Goal: Information Seeking & Learning: Learn about a topic

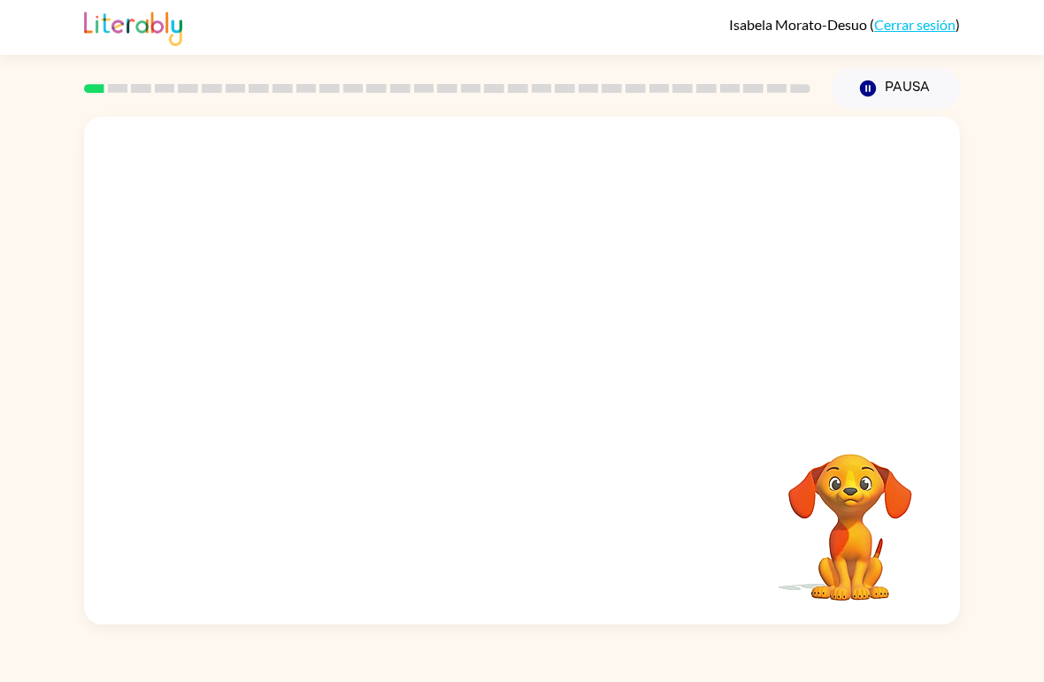
click at [882, 436] on video "Tu navegador debe admitir la reproducción de archivos .mp4 para usar Literably.…" at bounding box center [849, 514] width 177 height 177
click at [746, 183] on video "Tu navegador debe admitir la reproducción de archivos .mp4 para usar Literably.…" at bounding box center [522, 267] width 876 height 300
click at [522, 380] on div at bounding box center [521, 380] width 113 height 65
click at [558, 339] on div at bounding box center [522, 371] width 876 height 508
click at [538, 394] on button "button" at bounding box center [521, 380] width 113 height 65
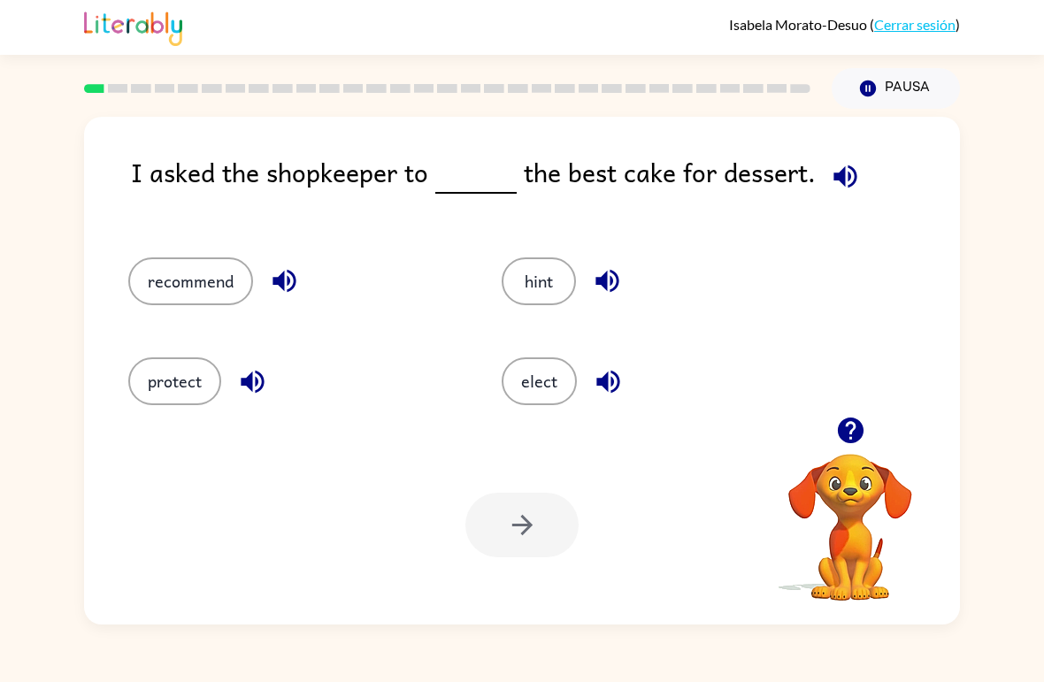
click at [567, 367] on button "elect" at bounding box center [538, 381] width 75 height 48
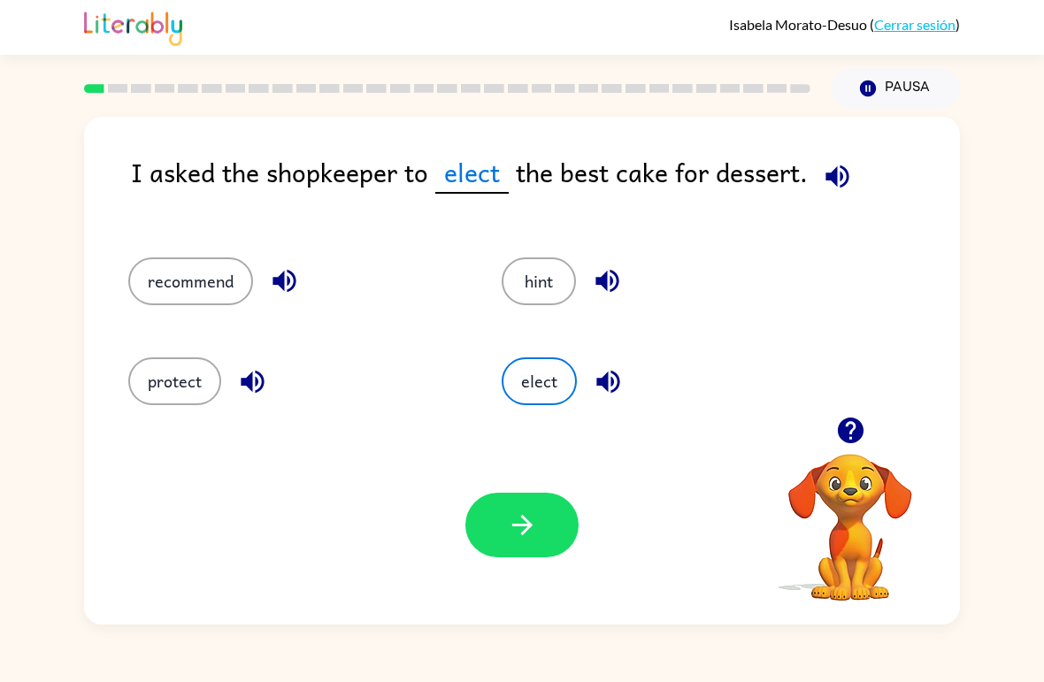
click at [646, 329] on div "elect" at bounding box center [654, 374] width 373 height 100
click at [965, 544] on div "I asked the shopkeeper to elect the best cake for dessert. recommend hint prote…" at bounding box center [522, 367] width 1044 height 516
click at [141, 393] on button "protect" at bounding box center [174, 381] width 93 height 48
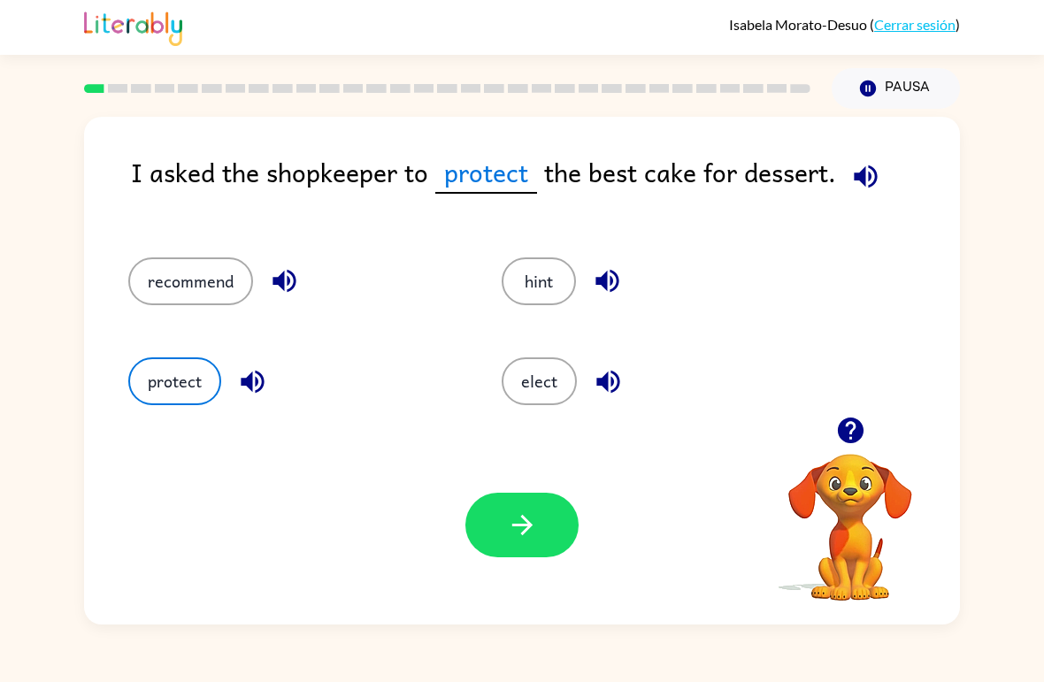
click at [552, 281] on button "hint" at bounding box center [538, 281] width 74 height 48
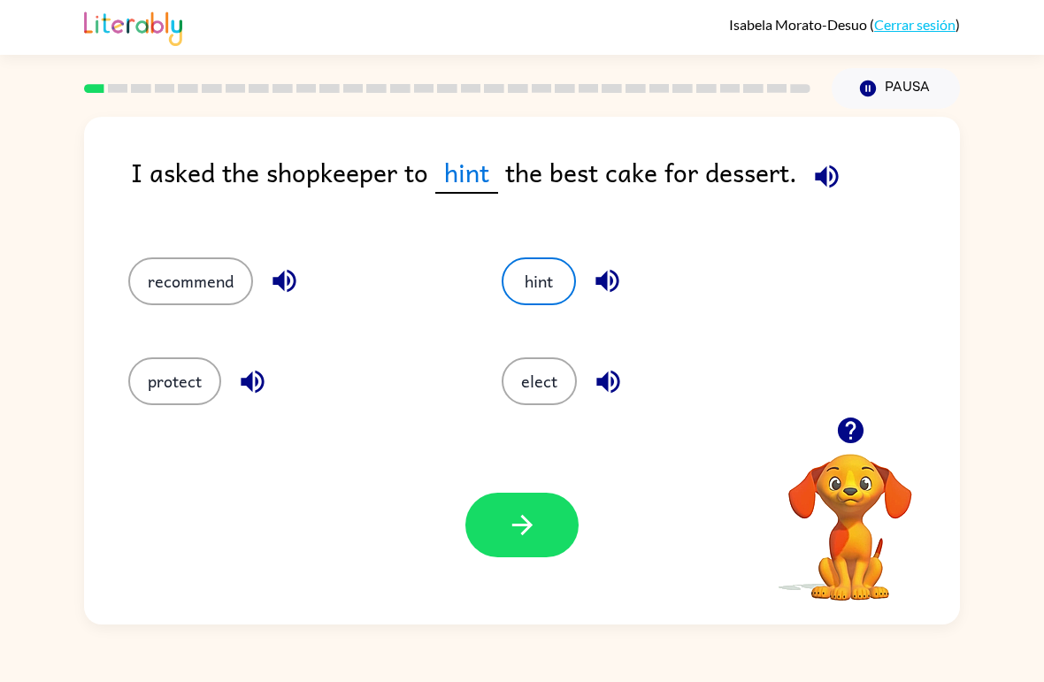
click at [543, 385] on button "elect" at bounding box center [538, 381] width 75 height 48
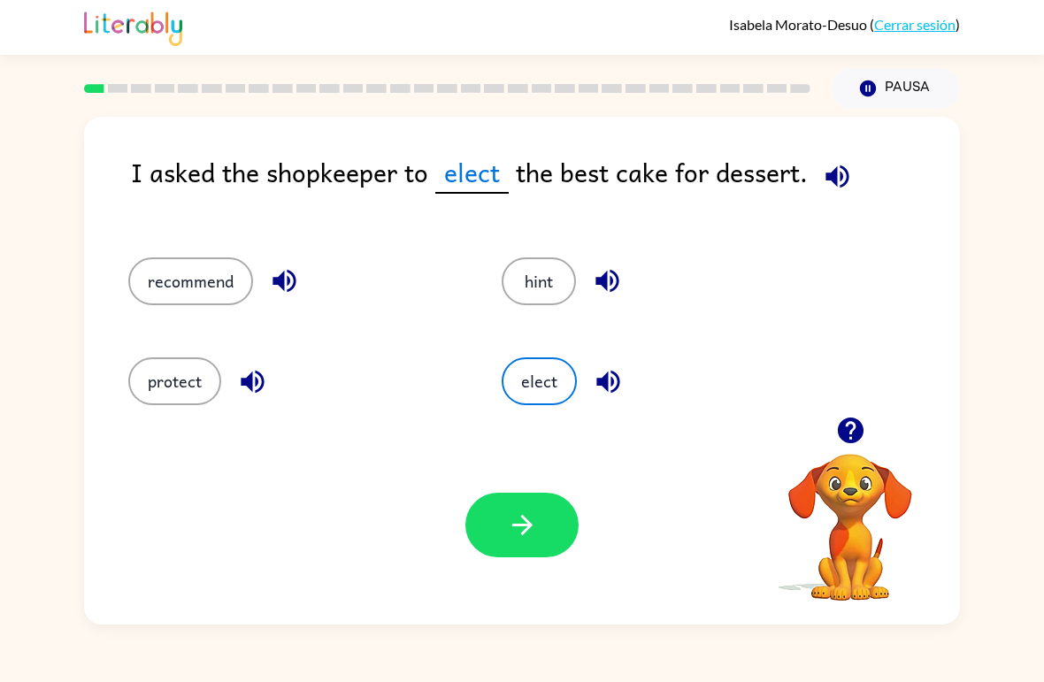
click at [525, 523] on icon "button" at bounding box center [522, 524] width 31 height 31
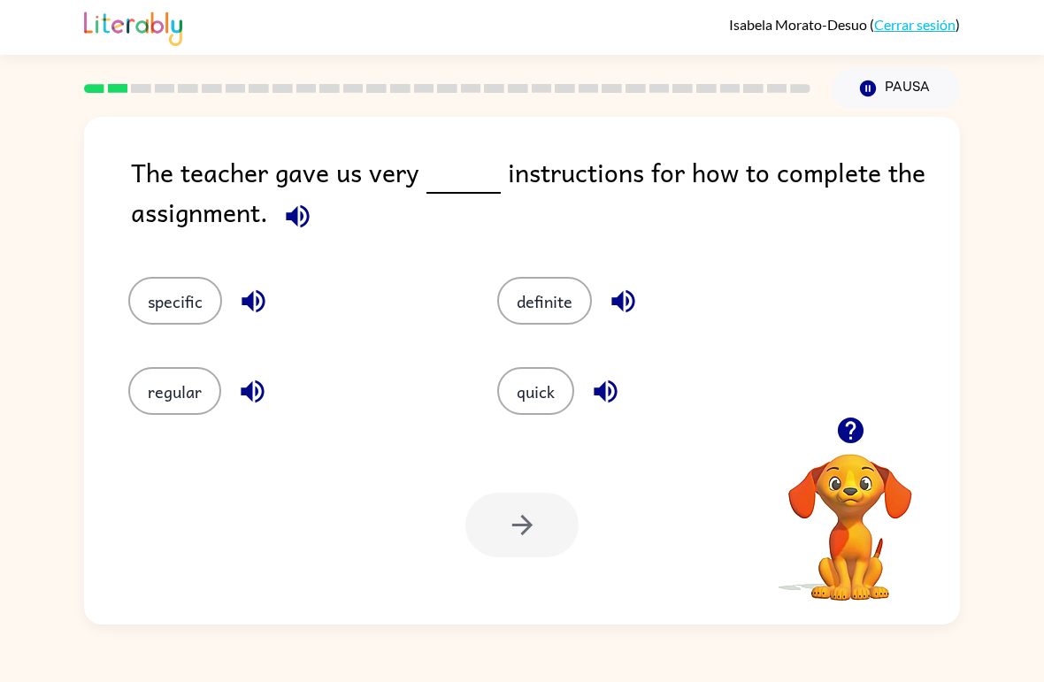
click at [171, 301] on button "specific" at bounding box center [175, 301] width 94 height 48
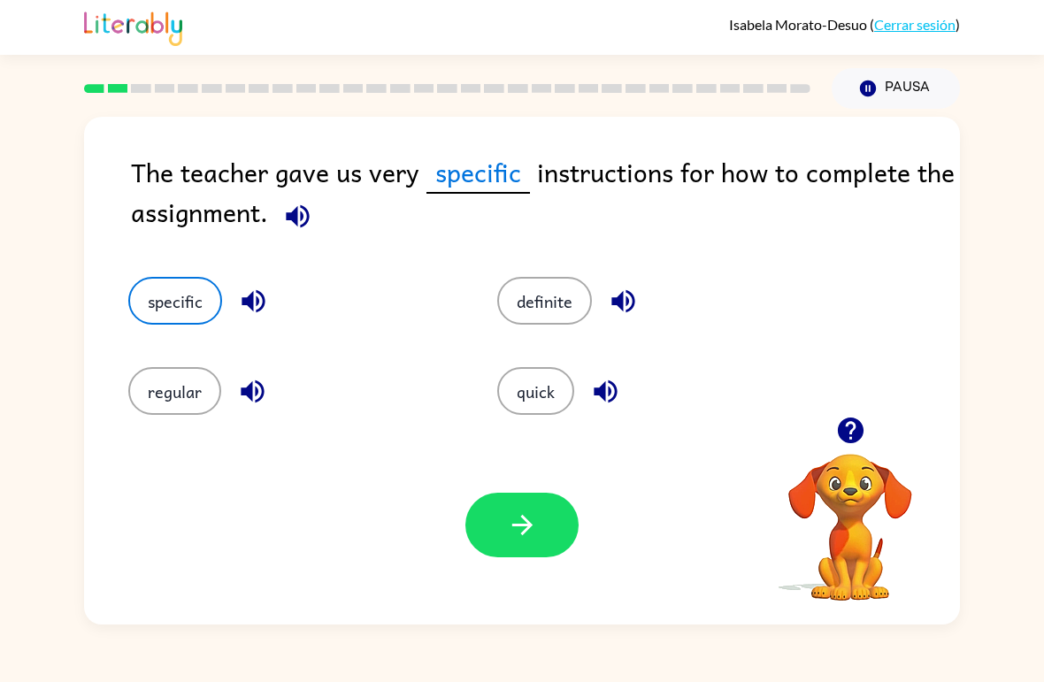
click at [540, 535] on button "button" at bounding box center [521, 525] width 113 height 65
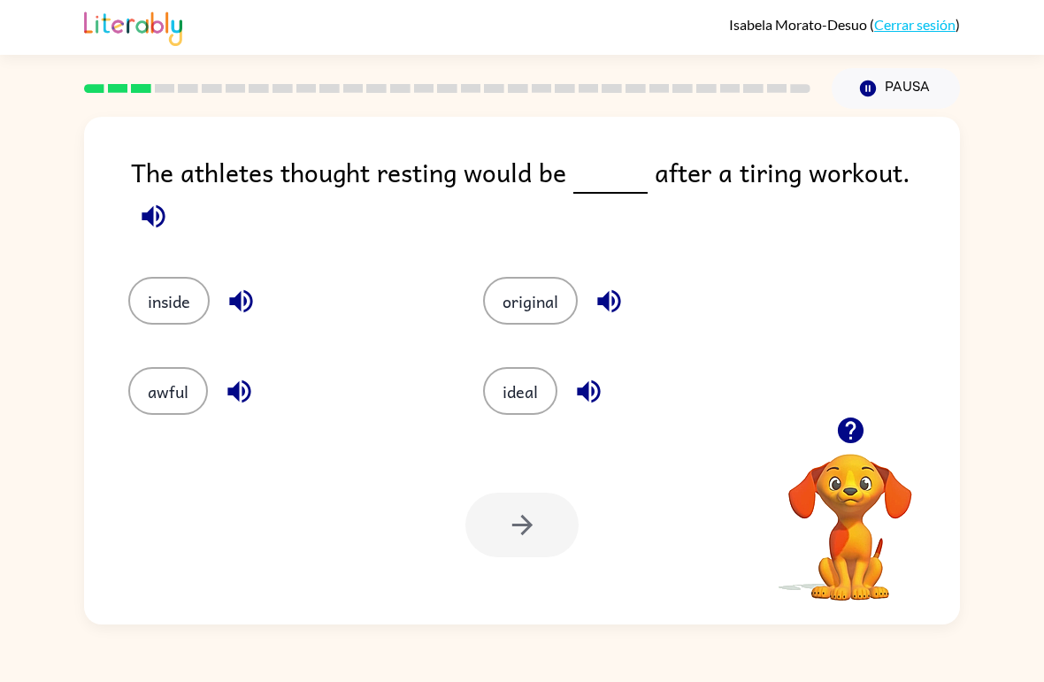
click at [524, 386] on button "ideal" at bounding box center [520, 391] width 74 height 48
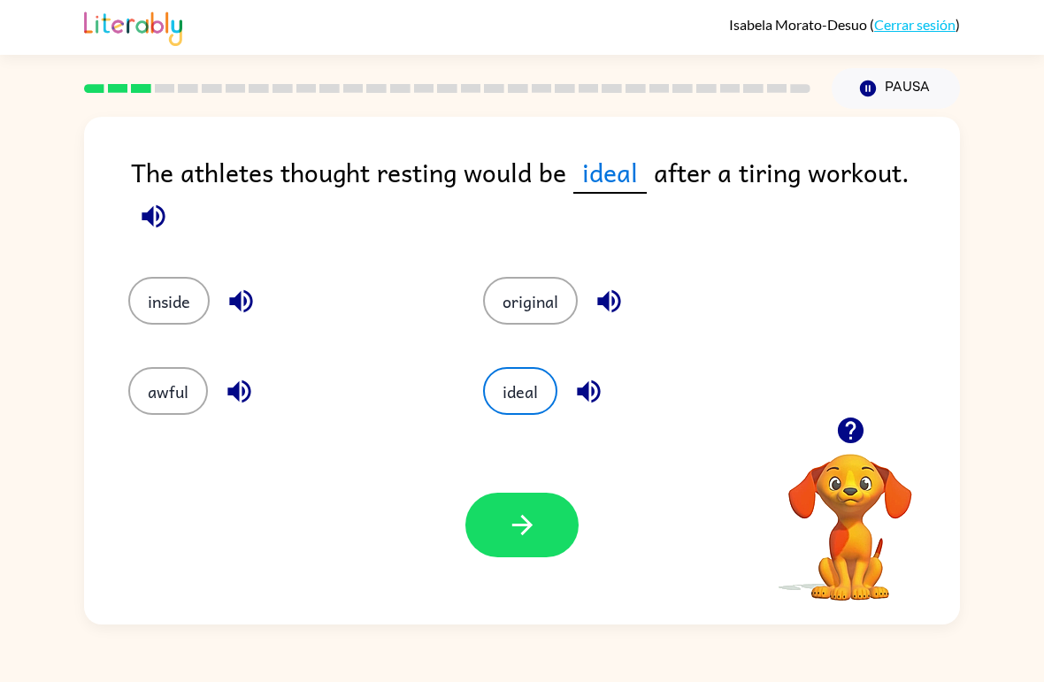
click at [521, 287] on button "original" at bounding box center [530, 301] width 95 height 48
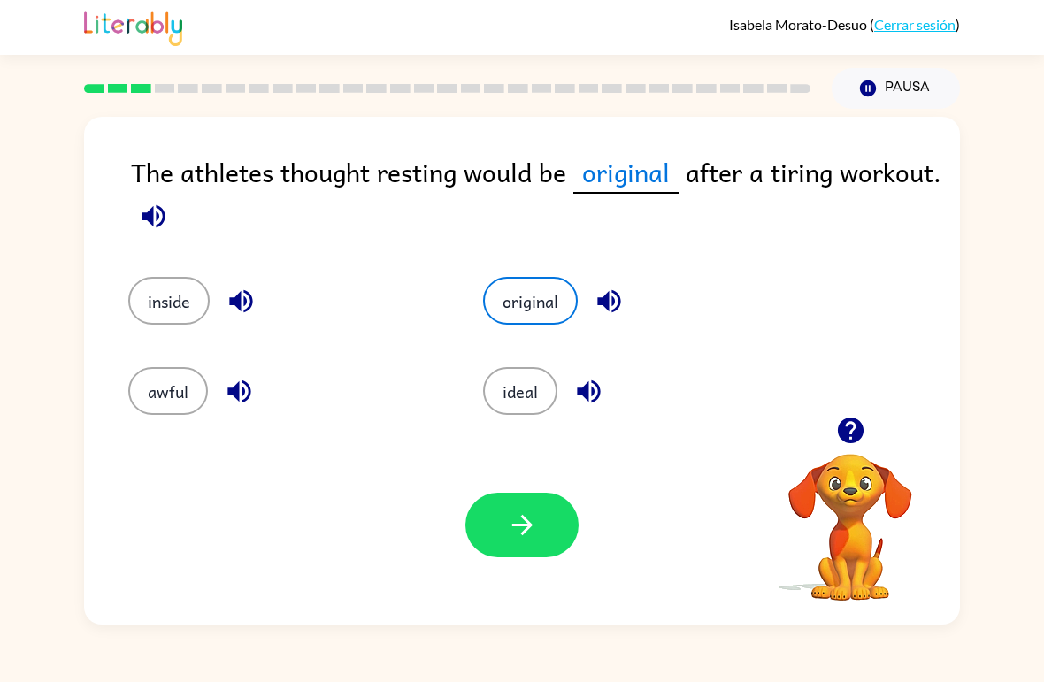
click at [141, 386] on button "awful" at bounding box center [168, 391] width 80 height 48
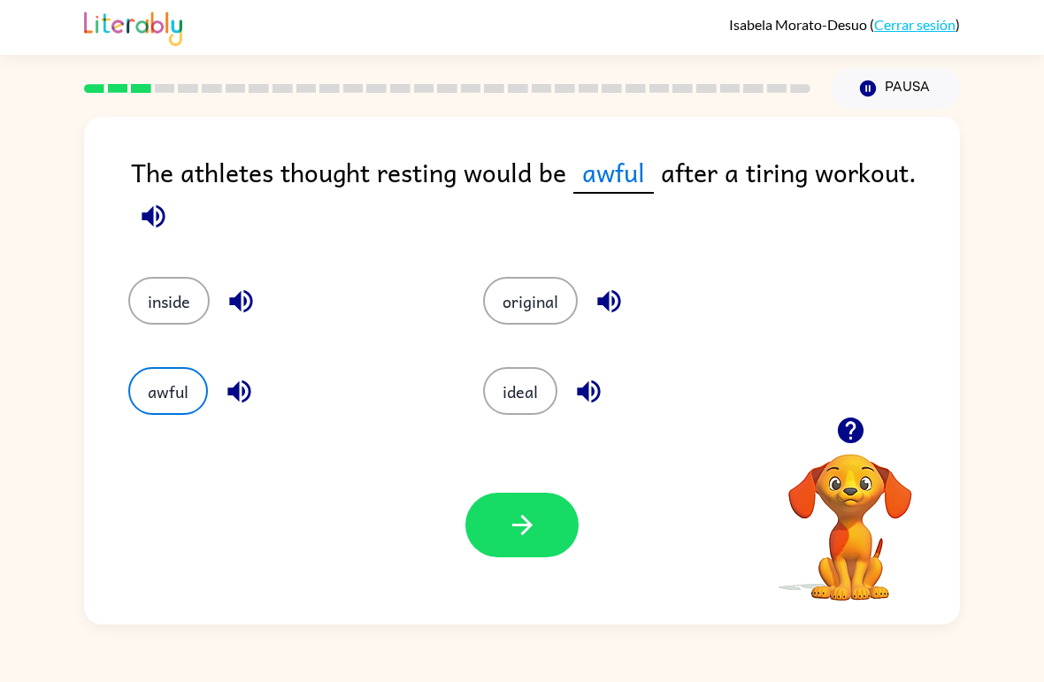
click at [501, 399] on button "ideal" at bounding box center [520, 391] width 74 height 48
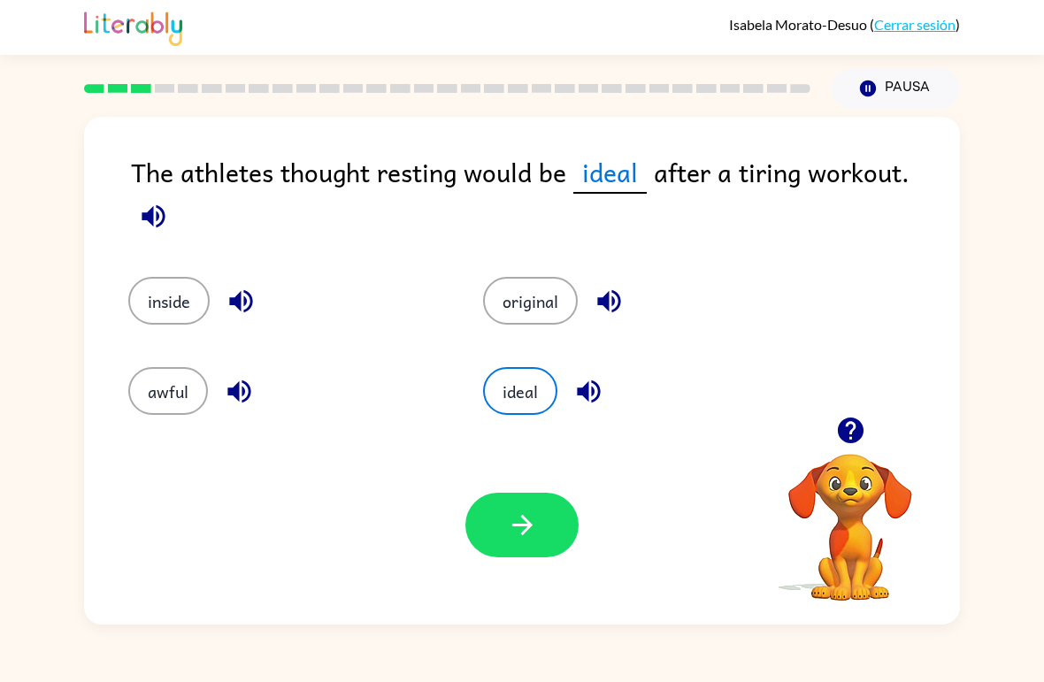
click at [486, 541] on button "button" at bounding box center [521, 525] width 113 height 65
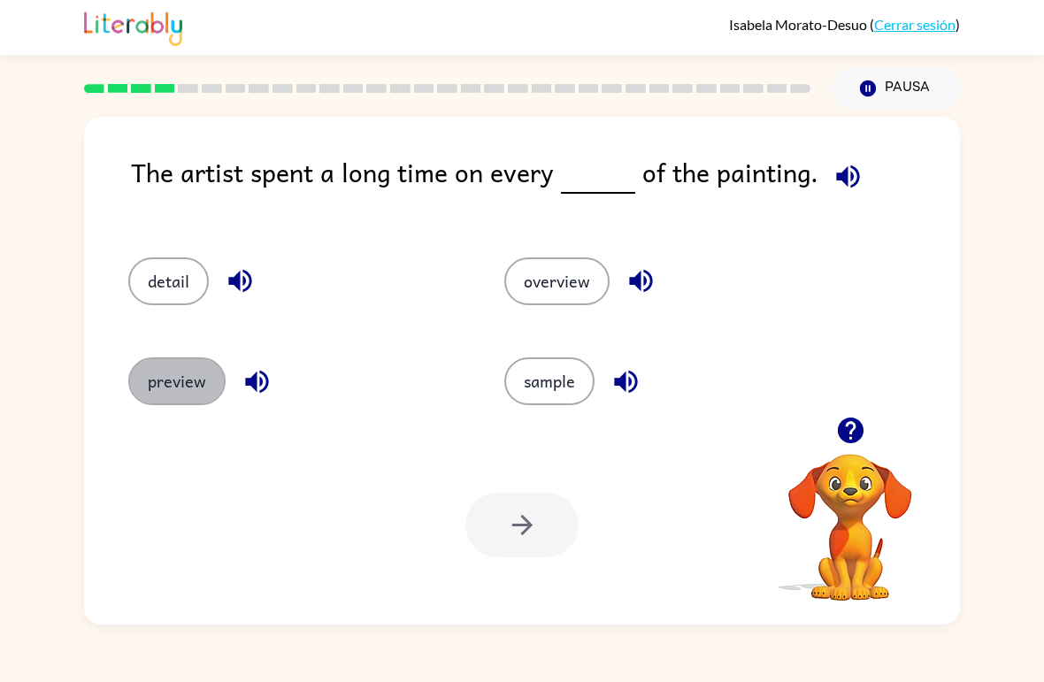
click at [149, 394] on button "preview" at bounding box center [176, 381] width 97 height 48
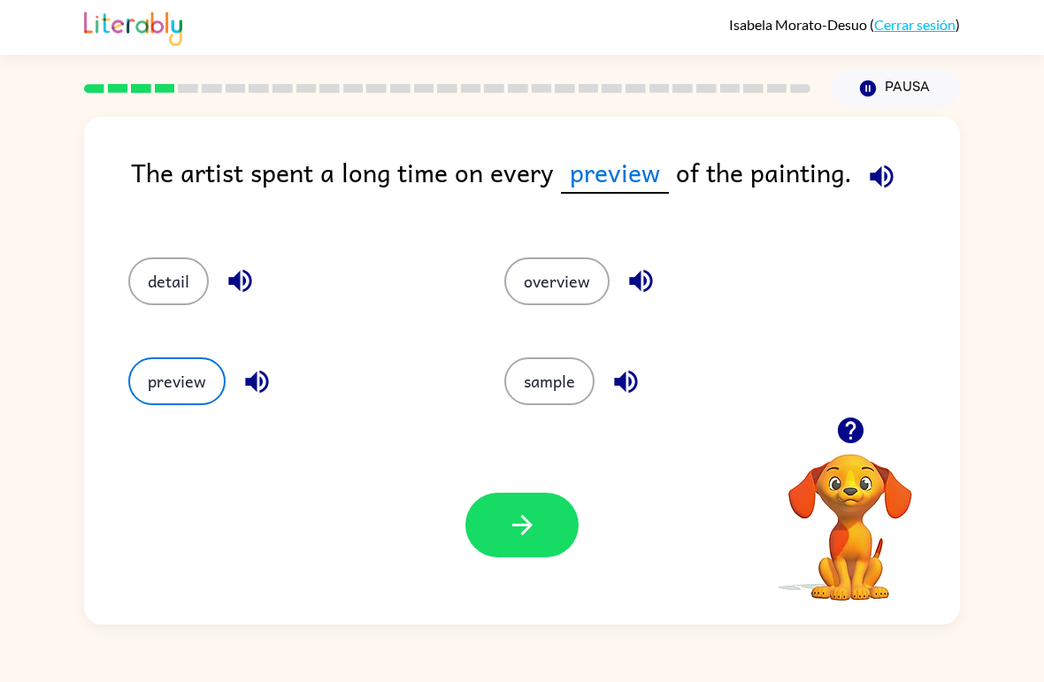
click at [187, 286] on button "detail" at bounding box center [168, 281] width 80 height 48
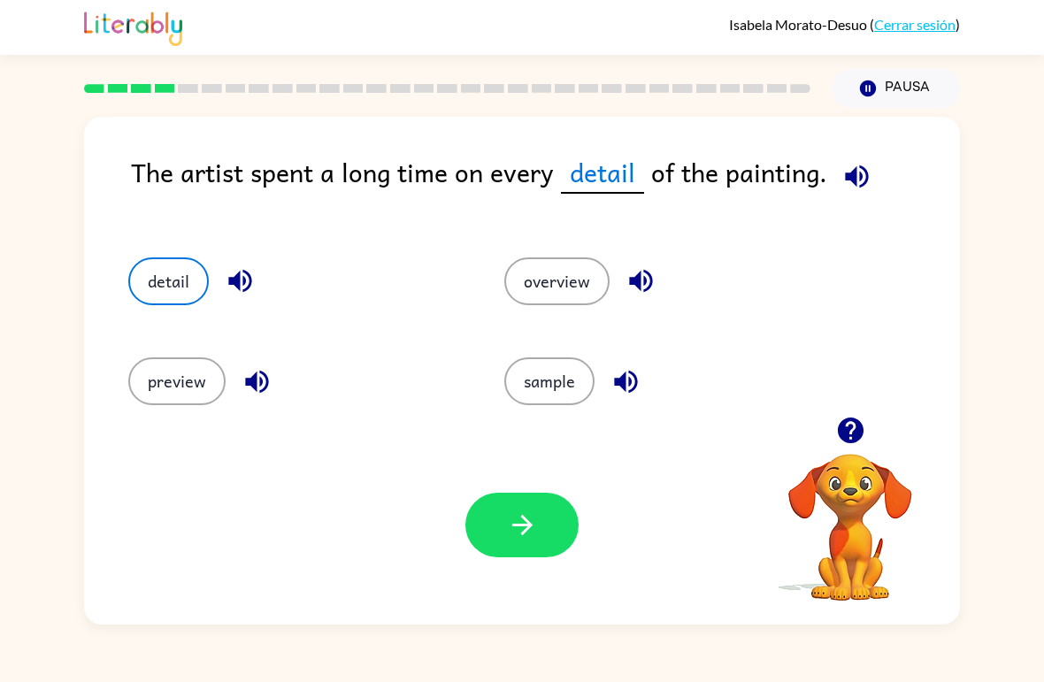
click at [549, 542] on button "button" at bounding box center [521, 525] width 113 height 65
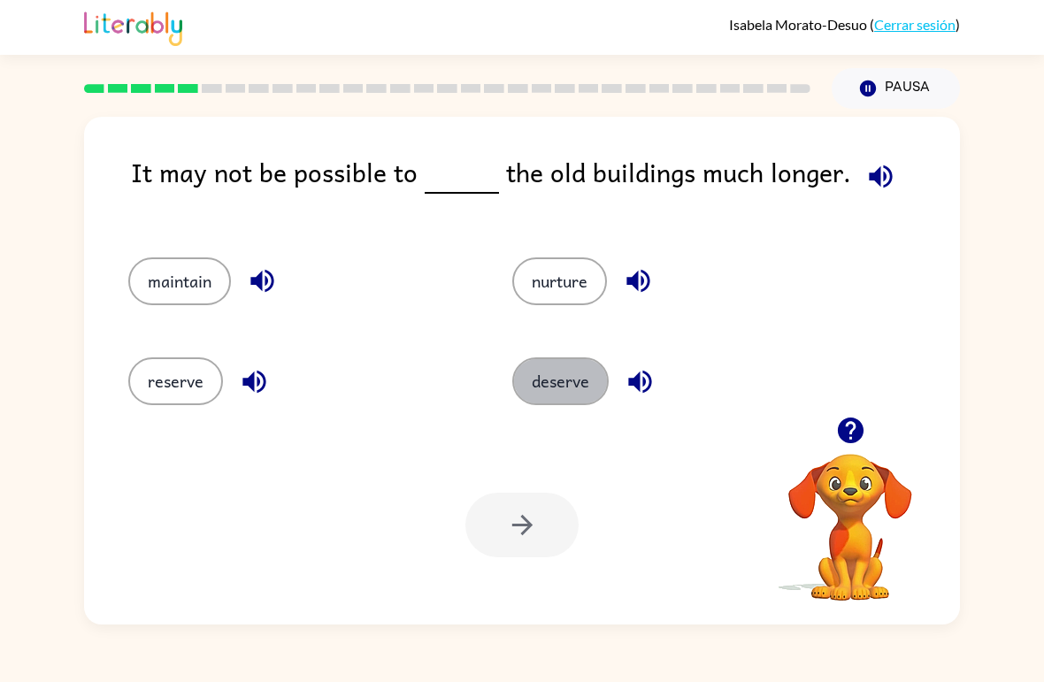
click at [533, 394] on button "deserve" at bounding box center [560, 381] width 96 height 48
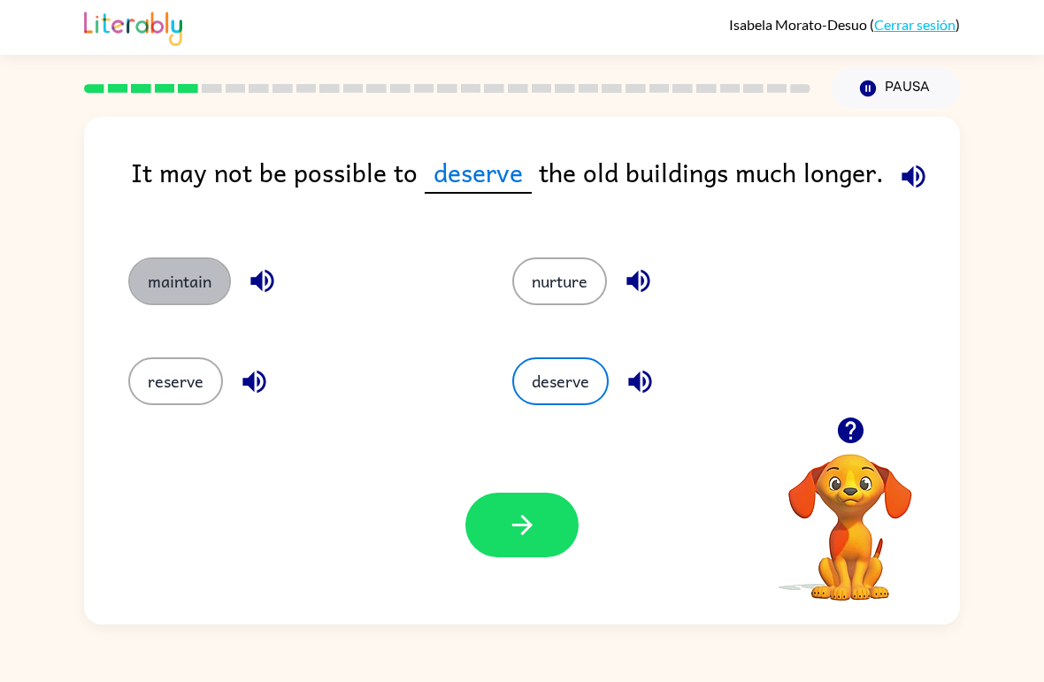
click at [140, 286] on button "maintain" at bounding box center [179, 281] width 103 height 48
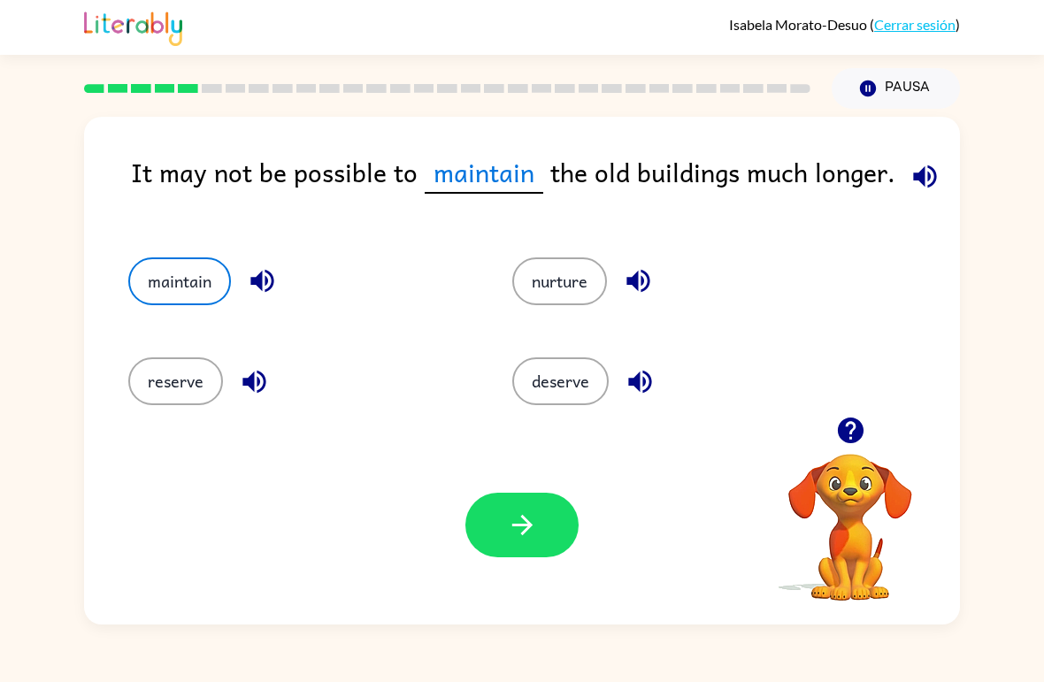
click at [271, 301] on button "button" at bounding box center [262, 280] width 45 height 45
click at [537, 278] on button "nurture" at bounding box center [559, 281] width 95 height 48
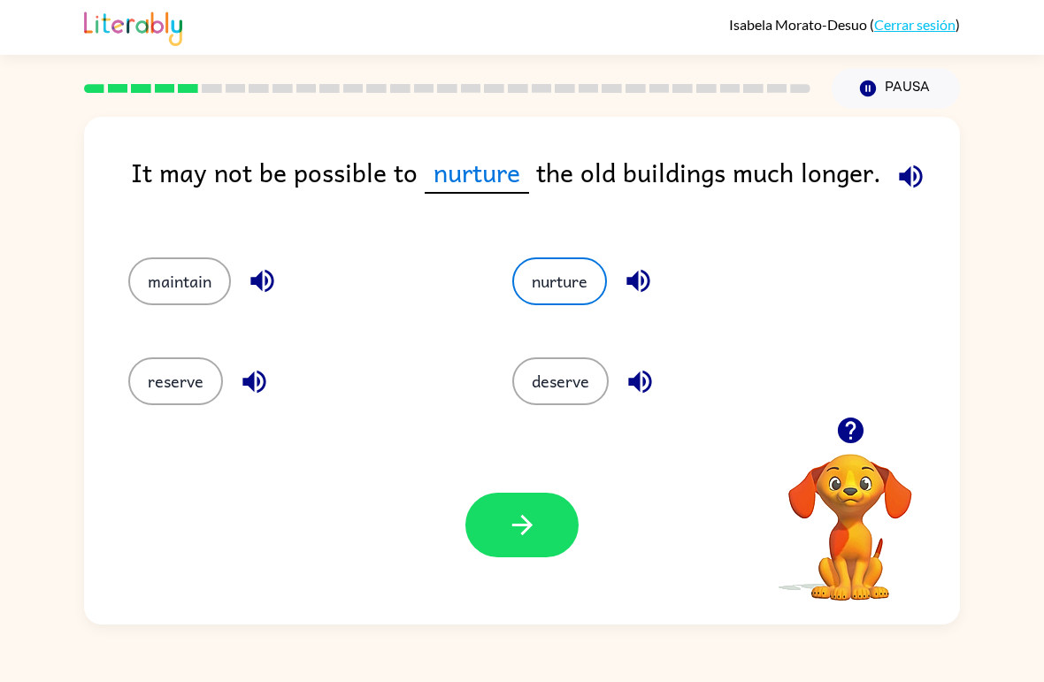
click at [647, 290] on icon "button" at bounding box center [637, 281] width 23 height 23
click at [642, 392] on icon "button" at bounding box center [639, 381] width 31 height 31
click at [547, 400] on button "deserve" at bounding box center [560, 381] width 96 height 48
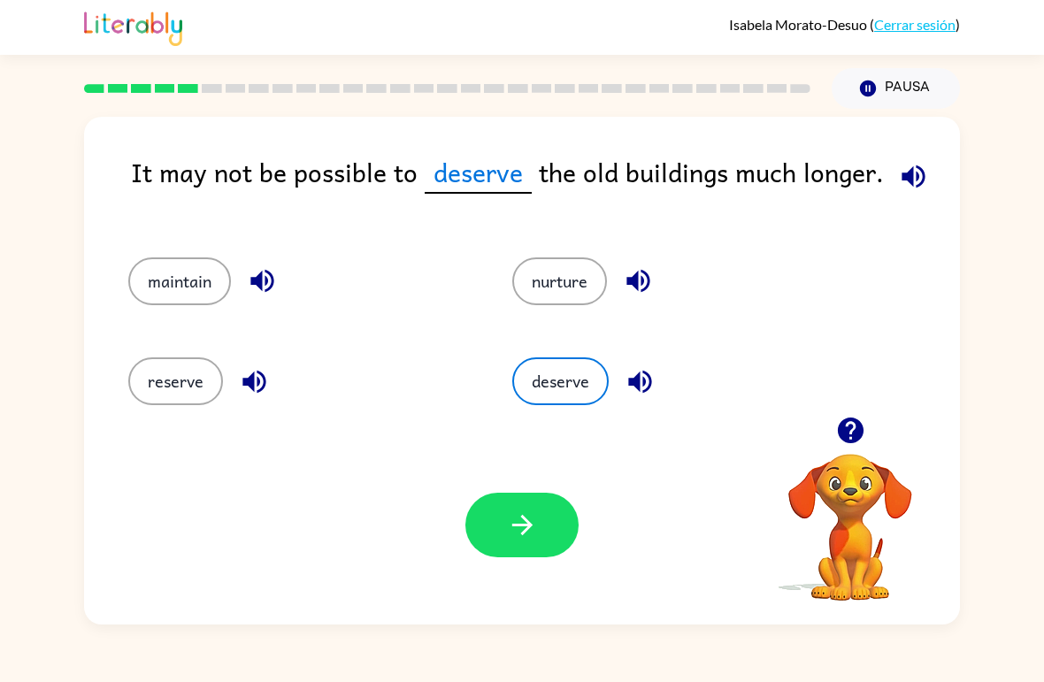
click at [517, 529] on icon "button" at bounding box center [522, 524] width 31 height 31
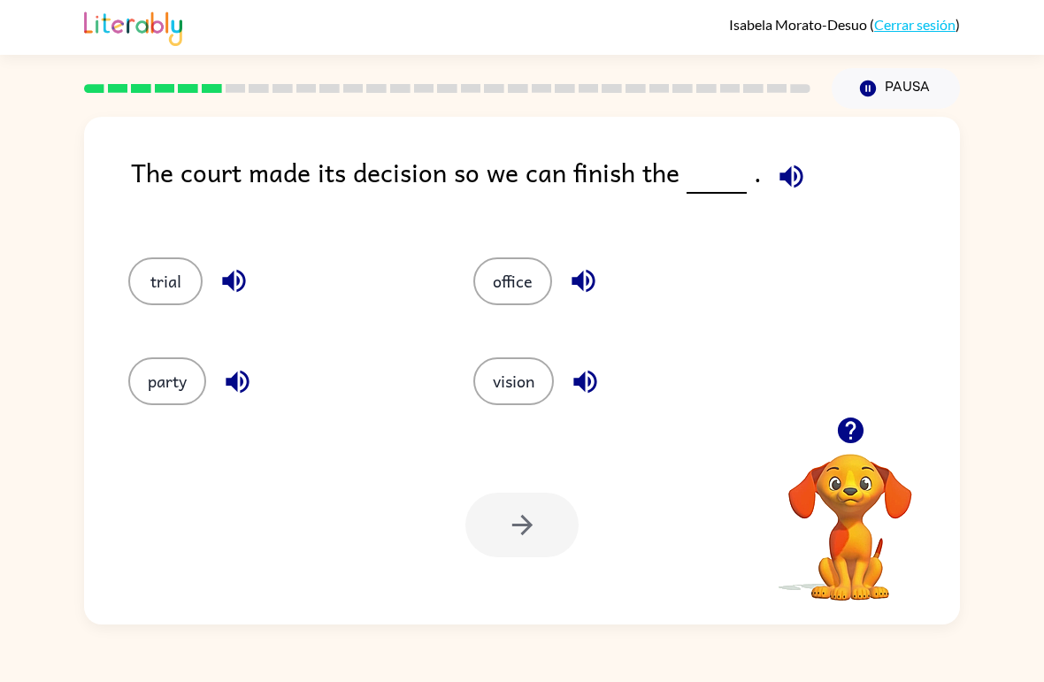
click at [151, 287] on button "trial" at bounding box center [165, 281] width 74 height 48
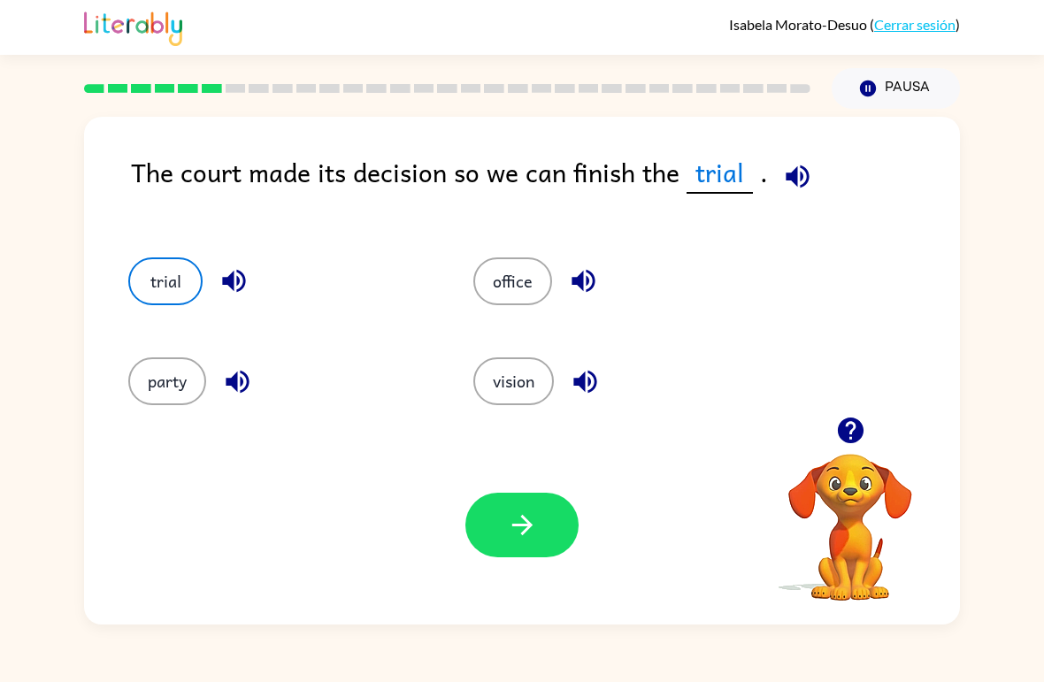
click at [496, 513] on button "button" at bounding box center [521, 525] width 113 height 65
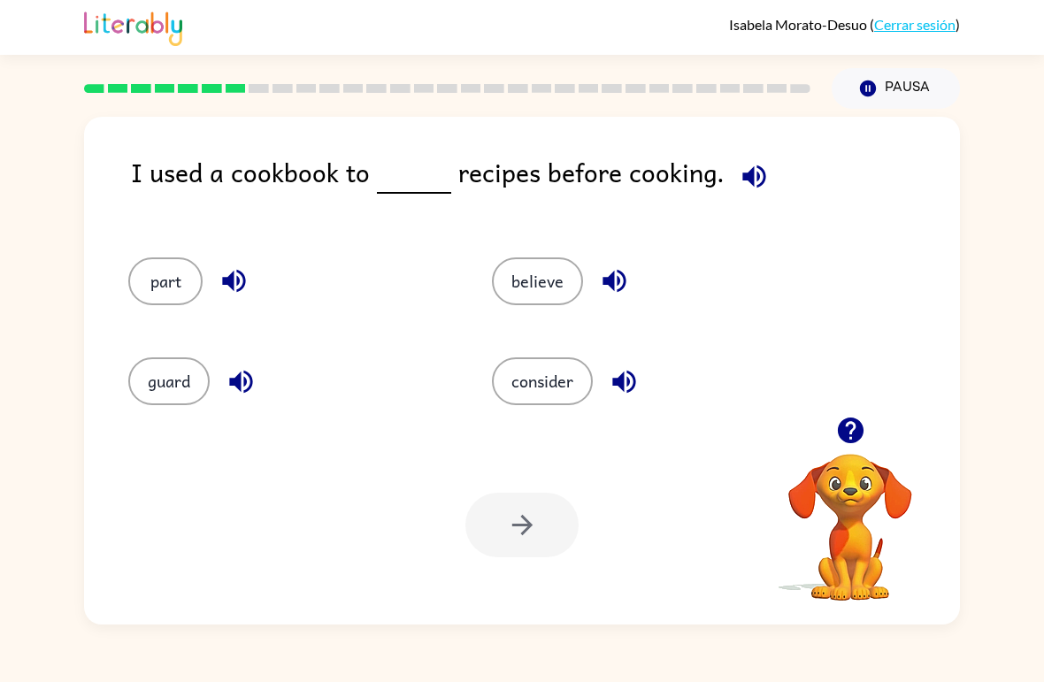
click at [149, 277] on button "part" at bounding box center [165, 281] width 74 height 48
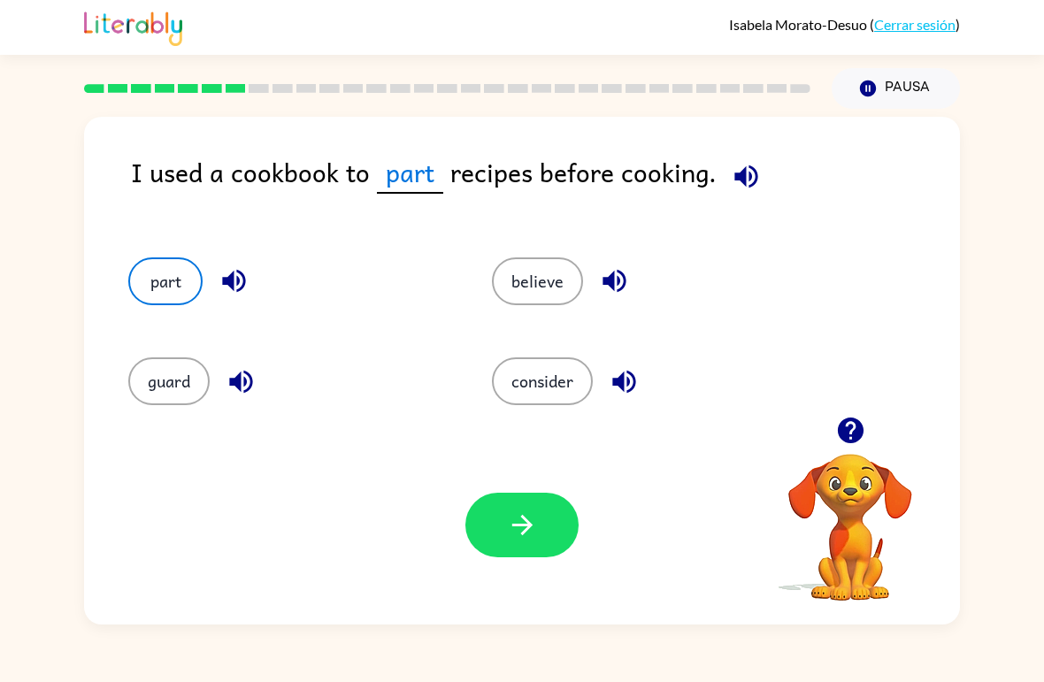
click at [517, 400] on button "consider" at bounding box center [542, 381] width 101 height 48
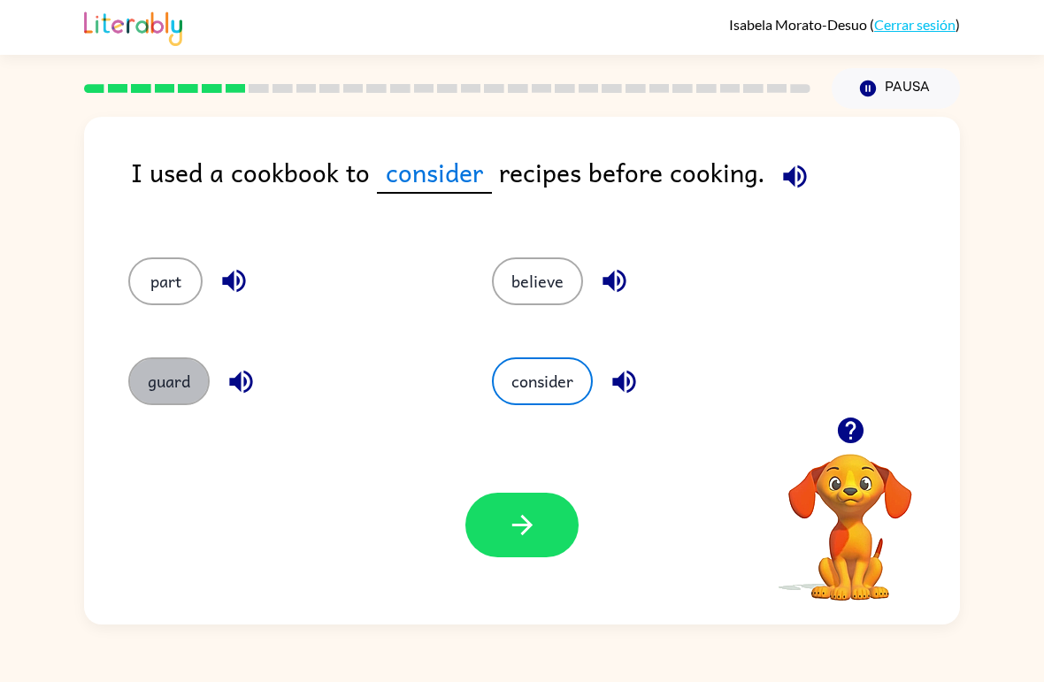
click at [151, 379] on button "guard" at bounding box center [168, 381] width 81 height 48
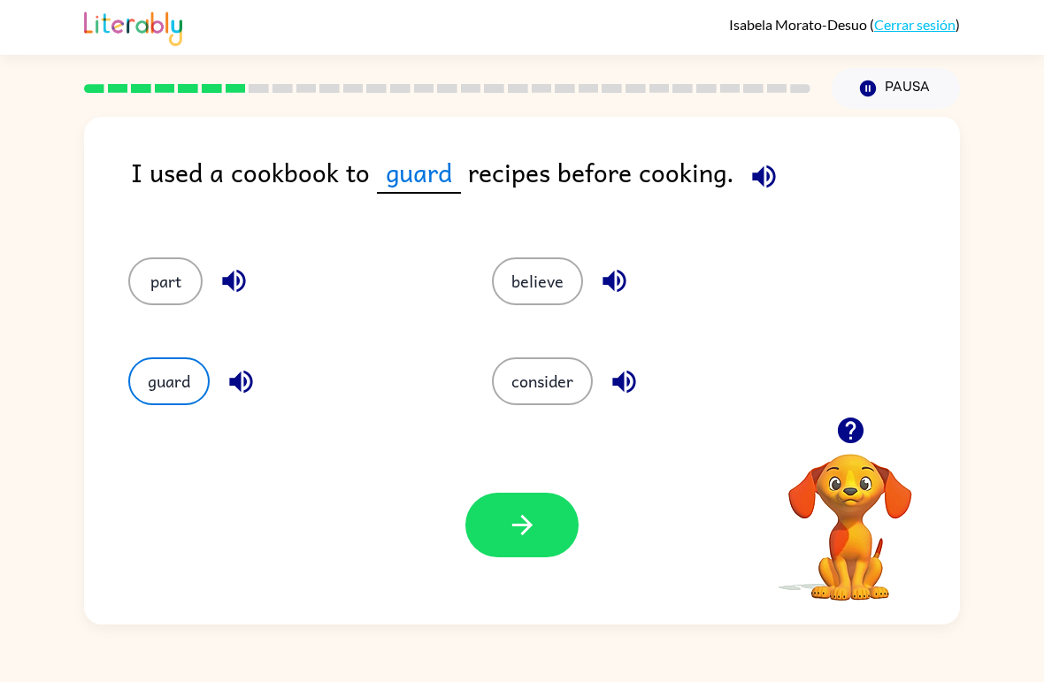
click at [524, 551] on button "button" at bounding box center [521, 525] width 113 height 65
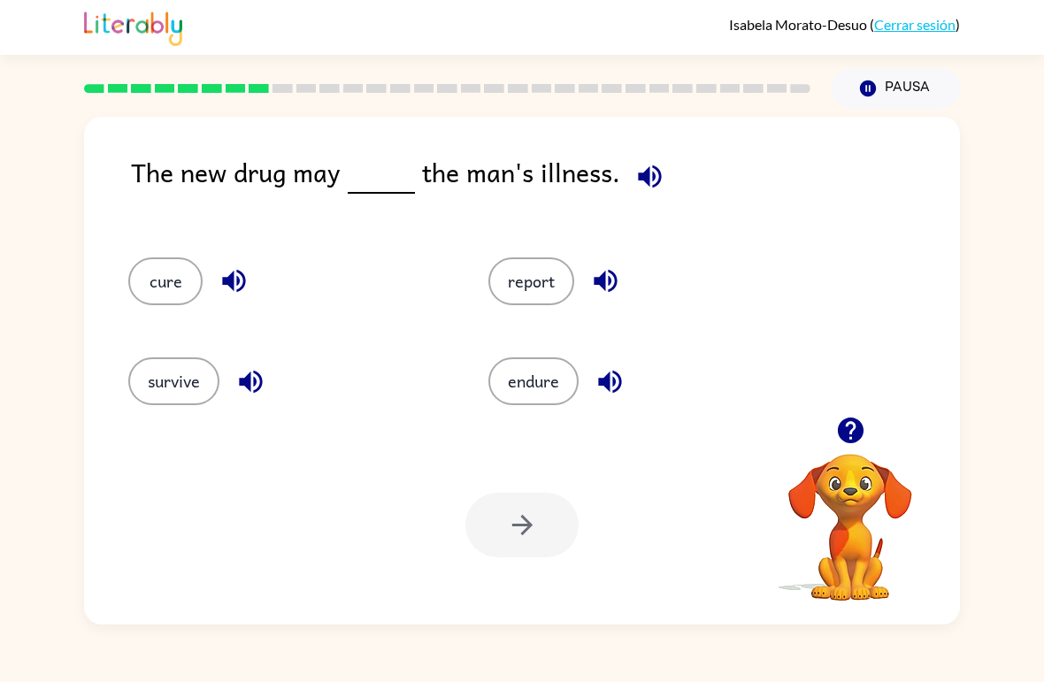
click at [546, 294] on button "report" at bounding box center [531, 281] width 86 height 48
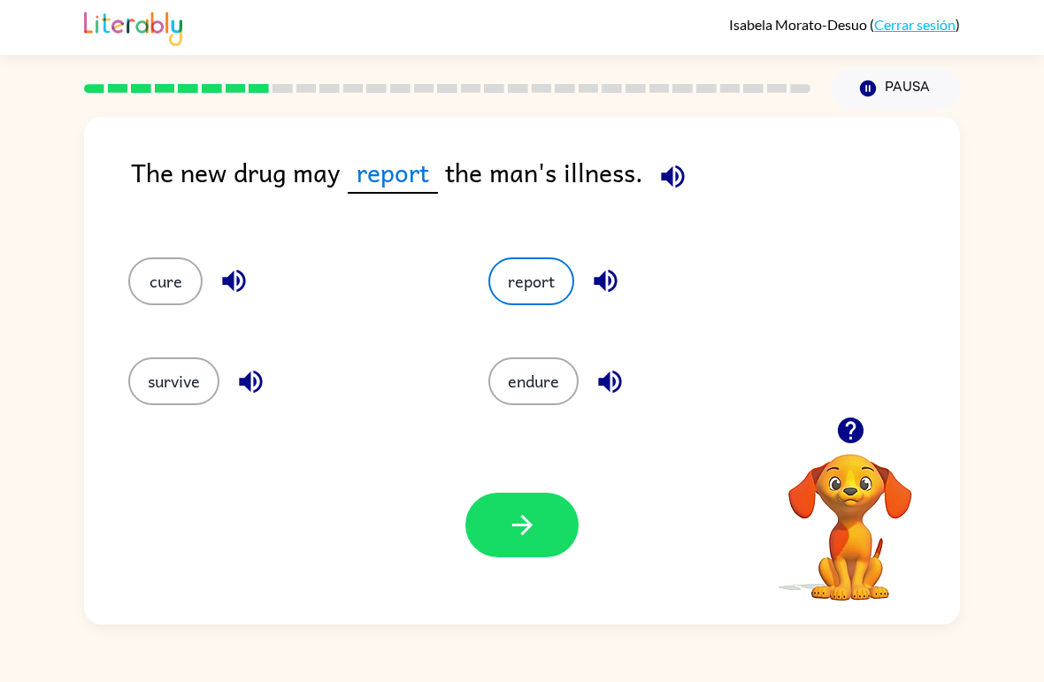
click at [527, 540] on icon "button" at bounding box center [522, 524] width 31 height 31
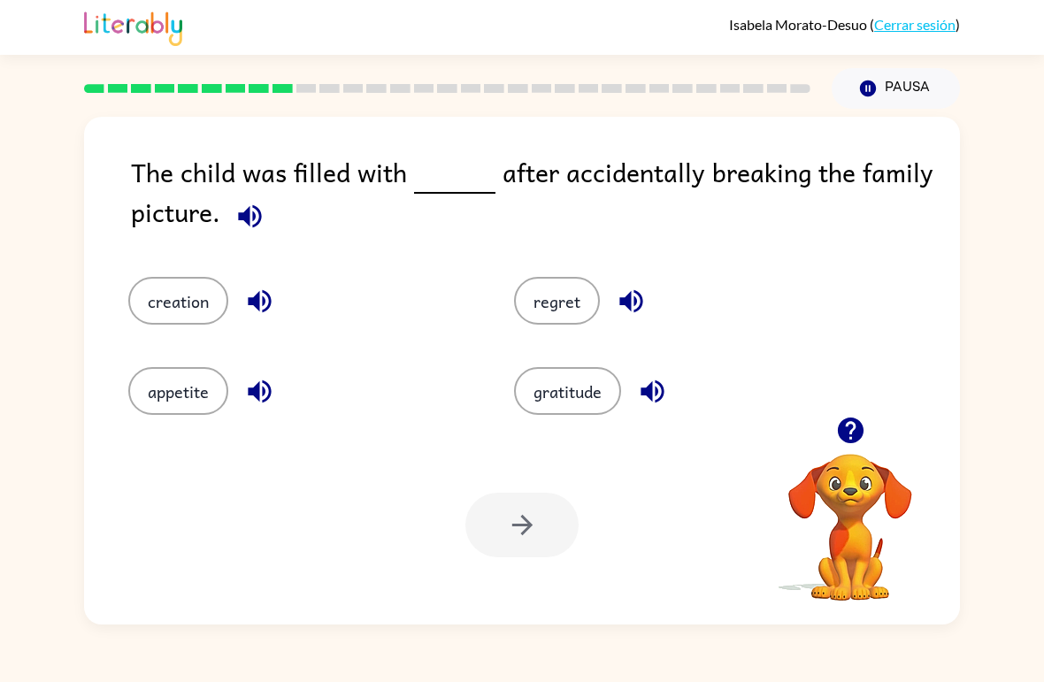
click at [161, 298] on button "creation" at bounding box center [178, 301] width 100 height 48
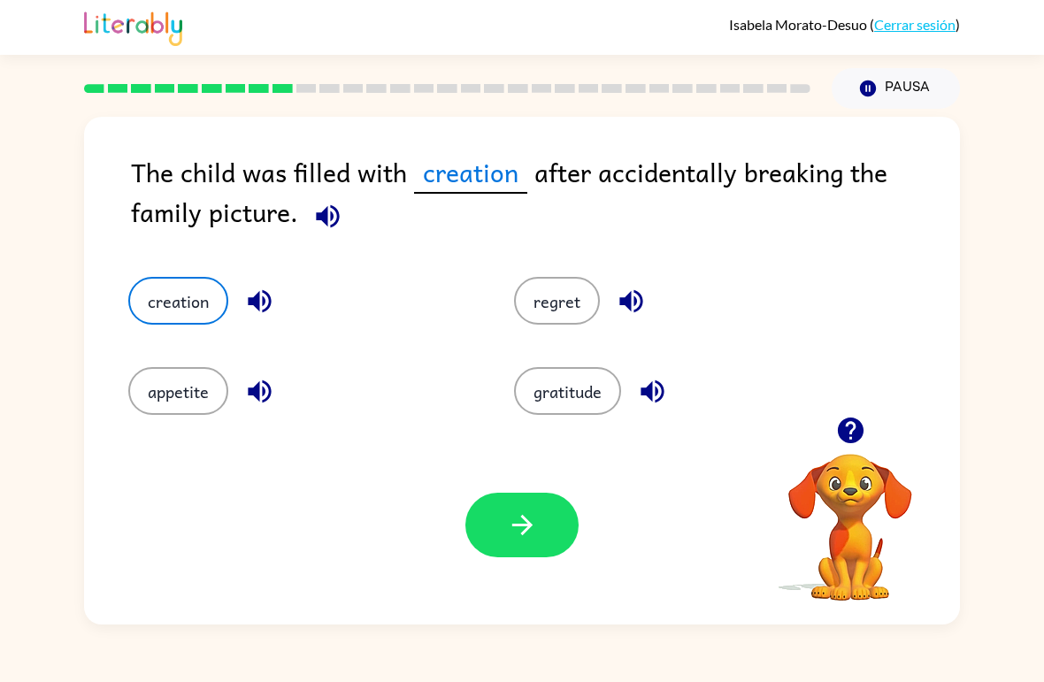
click at [459, 524] on div "Tu navegador debe admitir la reproducción de archivos .mp4 para usar Literably.…" at bounding box center [522, 524] width 876 height 199
click at [471, 523] on button "button" at bounding box center [521, 525] width 113 height 65
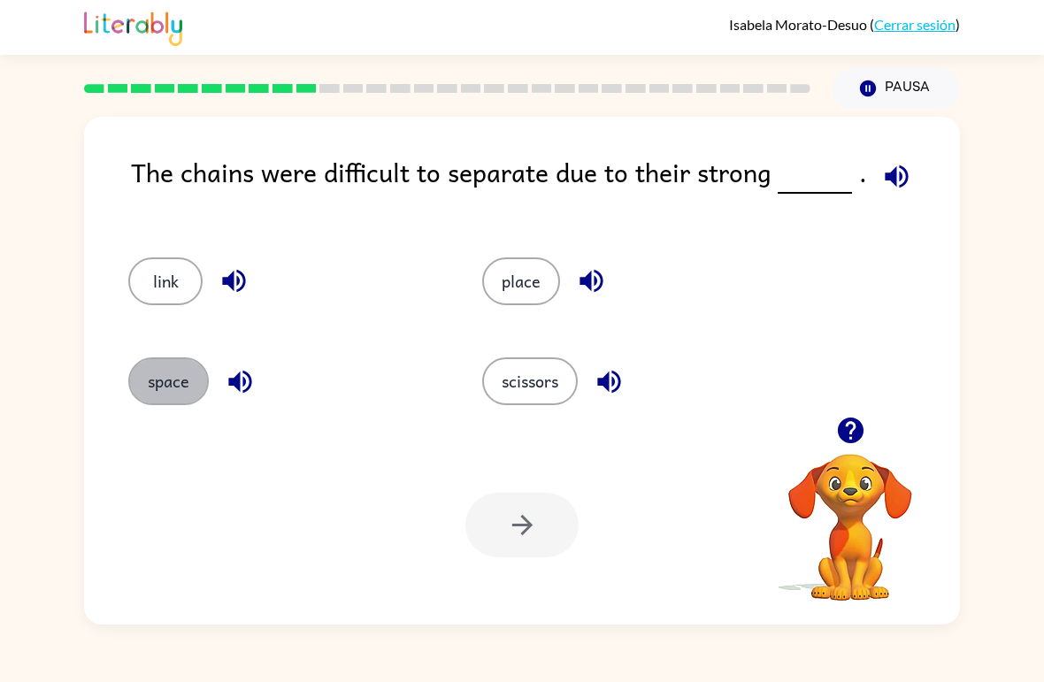
click at [179, 385] on button "space" at bounding box center [168, 381] width 80 height 48
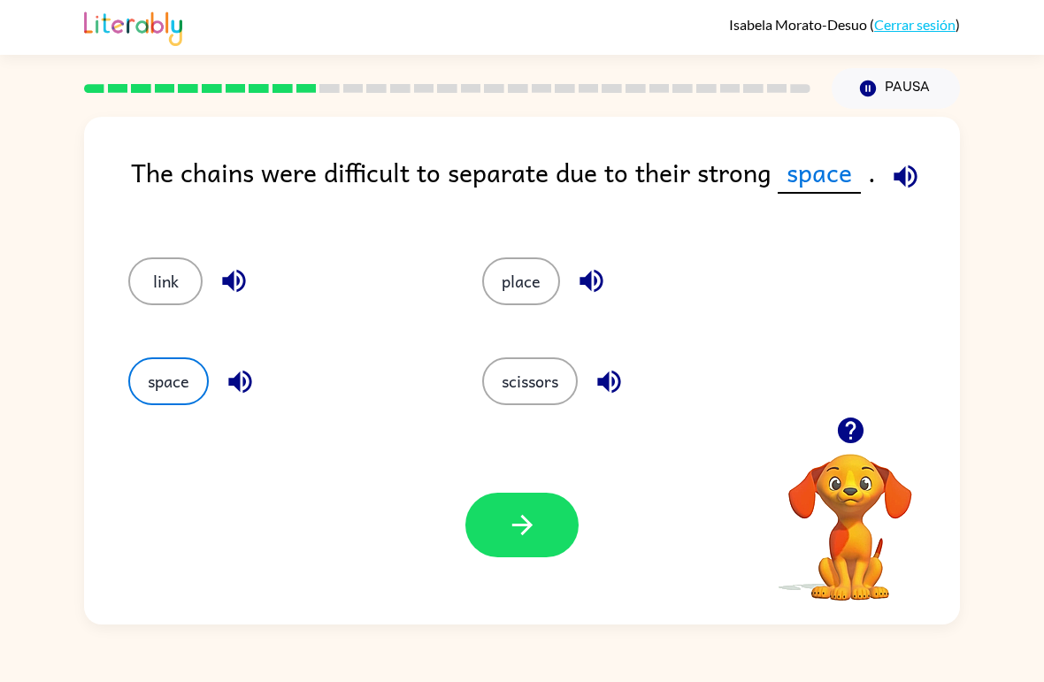
click at [525, 391] on button "scissors" at bounding box center [530, 381] width 96 height 48
click at [514, 532] on icon "button" at bounding box center [522, 524] width 31 height 31
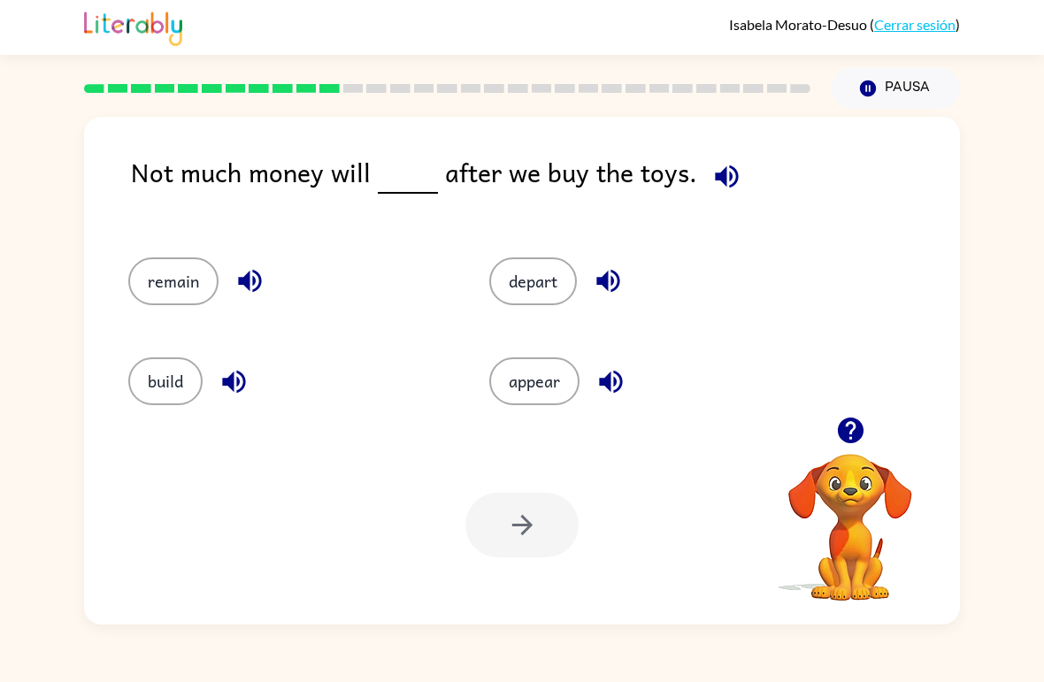
click at [149, 377] on button "build" at bounding box center [165, 381] width 74 height 48
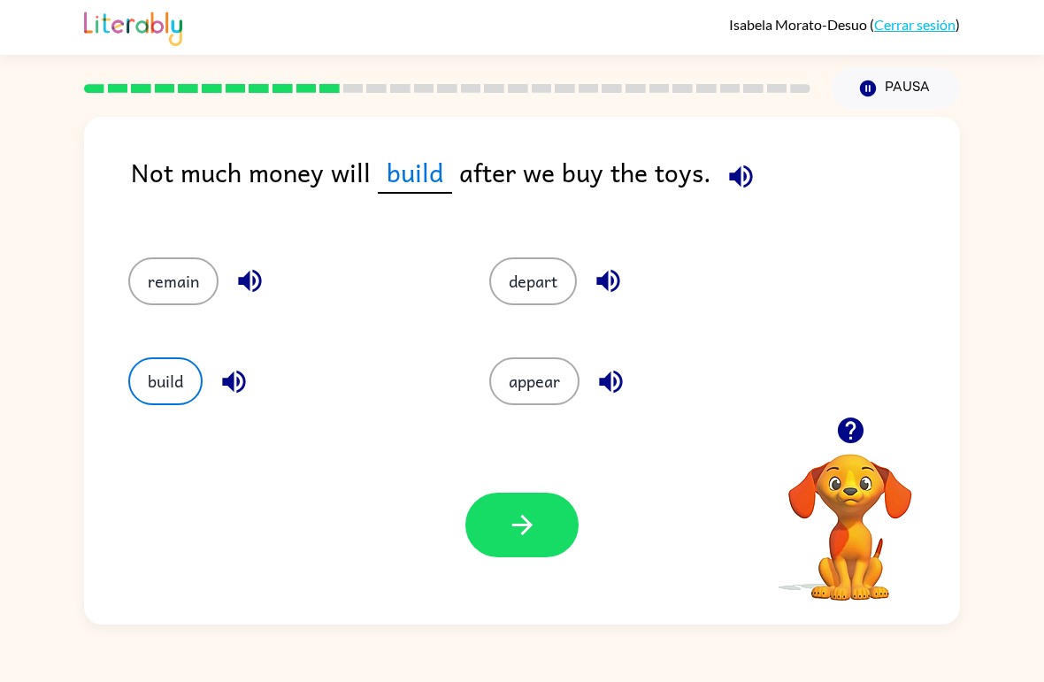
click at [513, 405] on button "appear" at bounding box center [534, 381] width 90 height 48
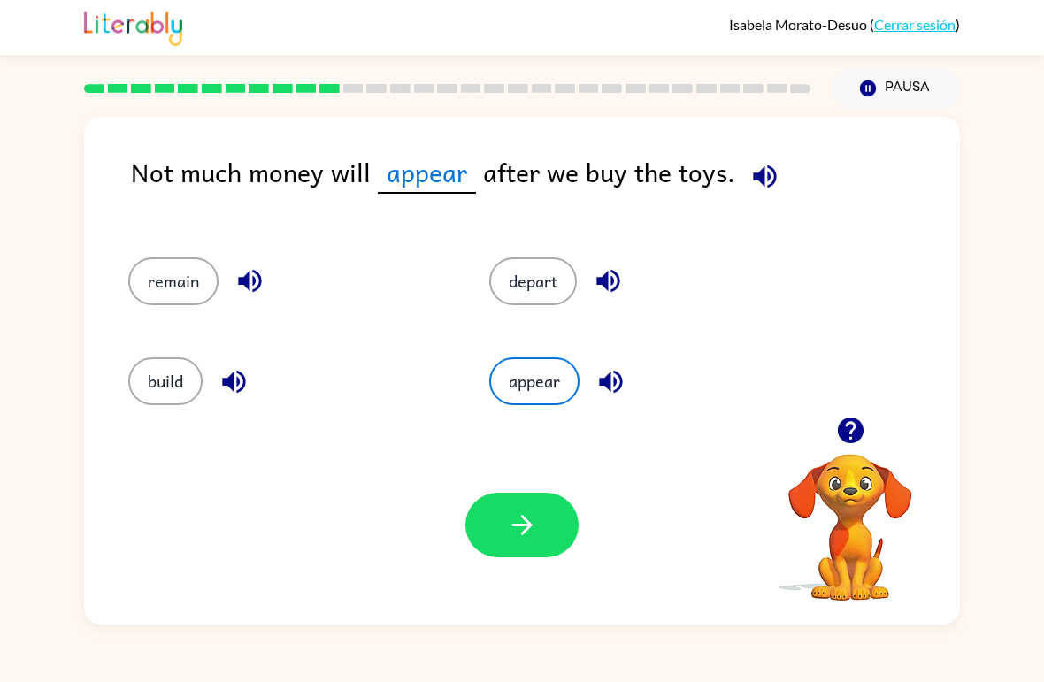
click at [466, 241] on div "depart" at bounding box center [635, 274] width 361 height 100
click at [517, 266] on button "depart" at bounding box center [533, 281] width 88 height 48
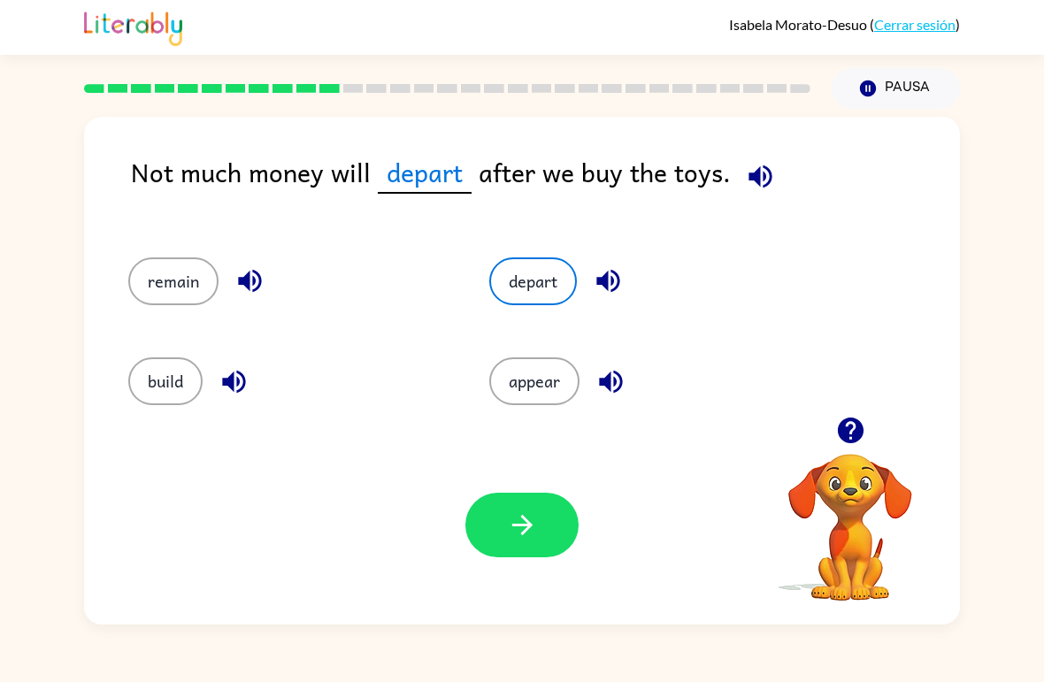
click at [541, 500] on button "button" at bounding box center [521, 525] width 113 height 65
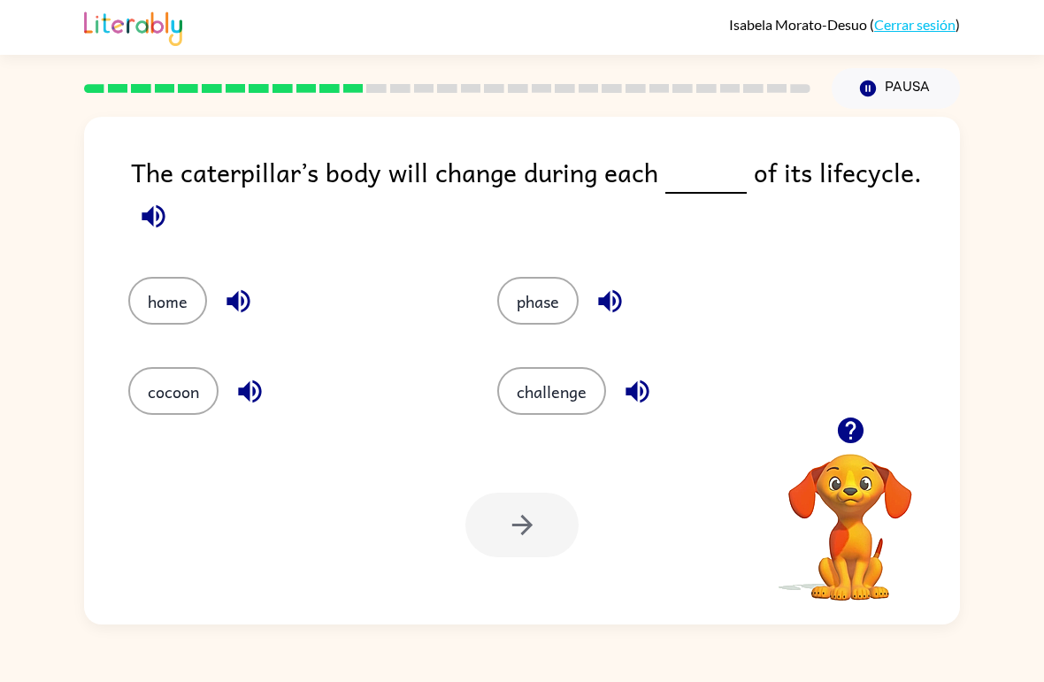
click at [529, 309] on button "phase" at bounding box center [537, 301] width 81 height 48
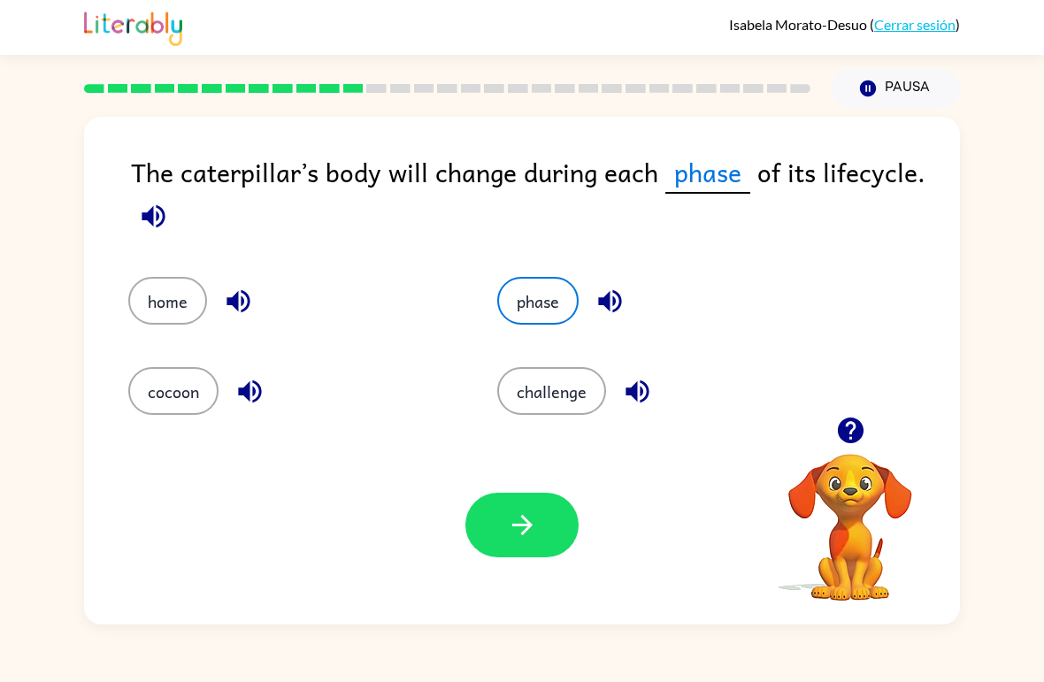
click at [526, 555] on button "button" at bounding box center [521, 525] width 113 height 65
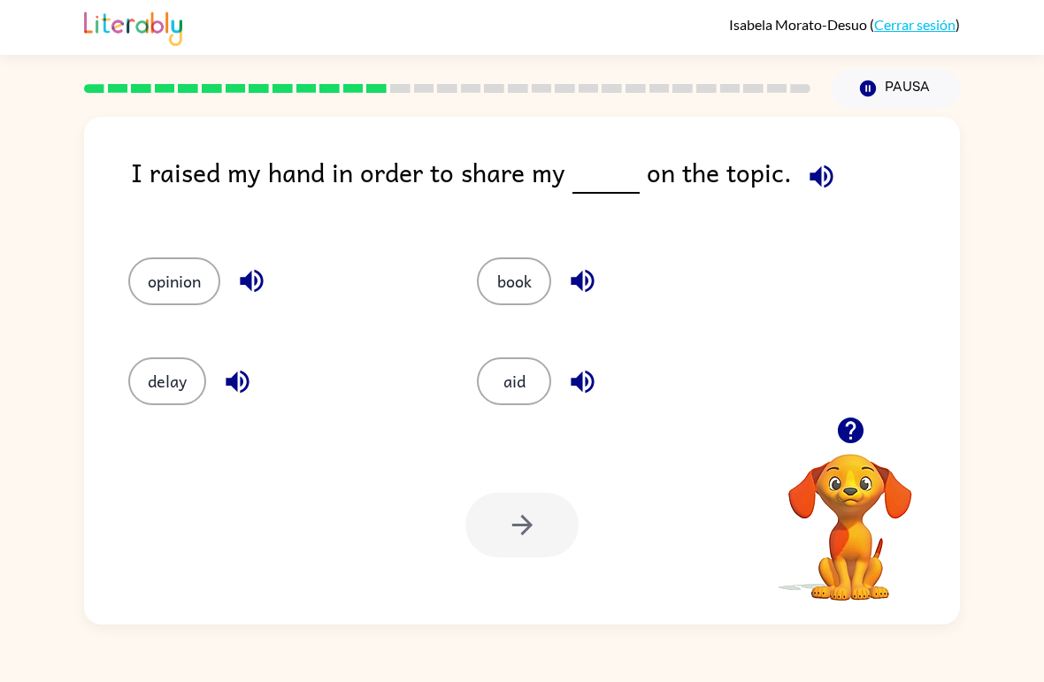
click at [159, 299] on button "opinion" at bounding box center [174, 281] width 92 height 48
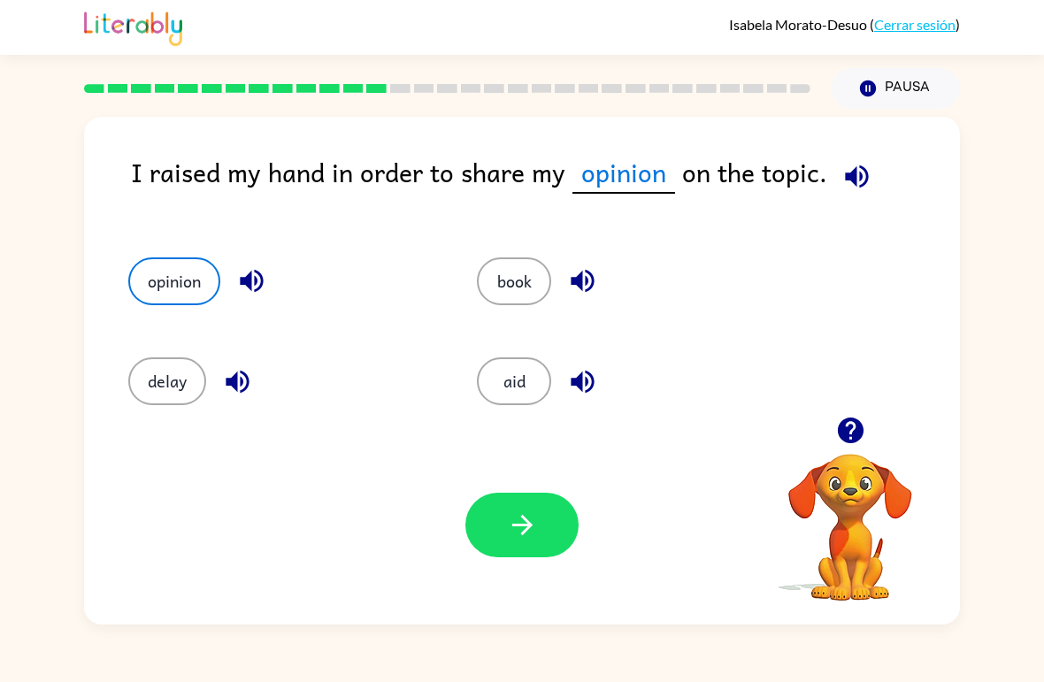
click at [489, 524] on button "button" at bounding box center [521, 525] width 113 height 65
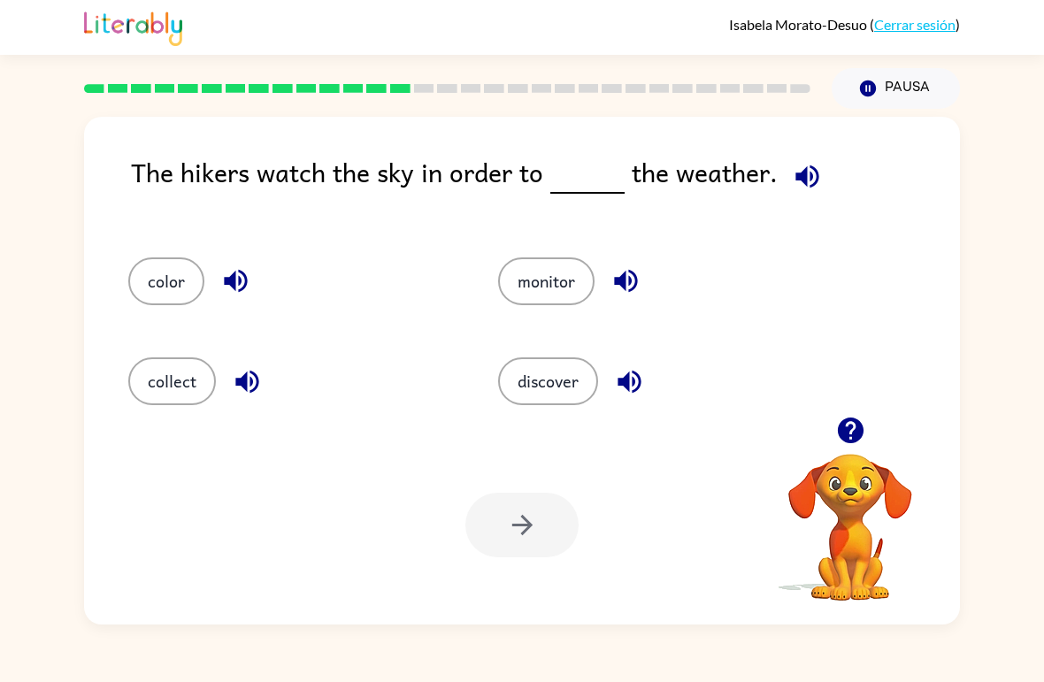
click at [525, 300] on button "monitor" at bounding box center [546, 281] width 96 height 48
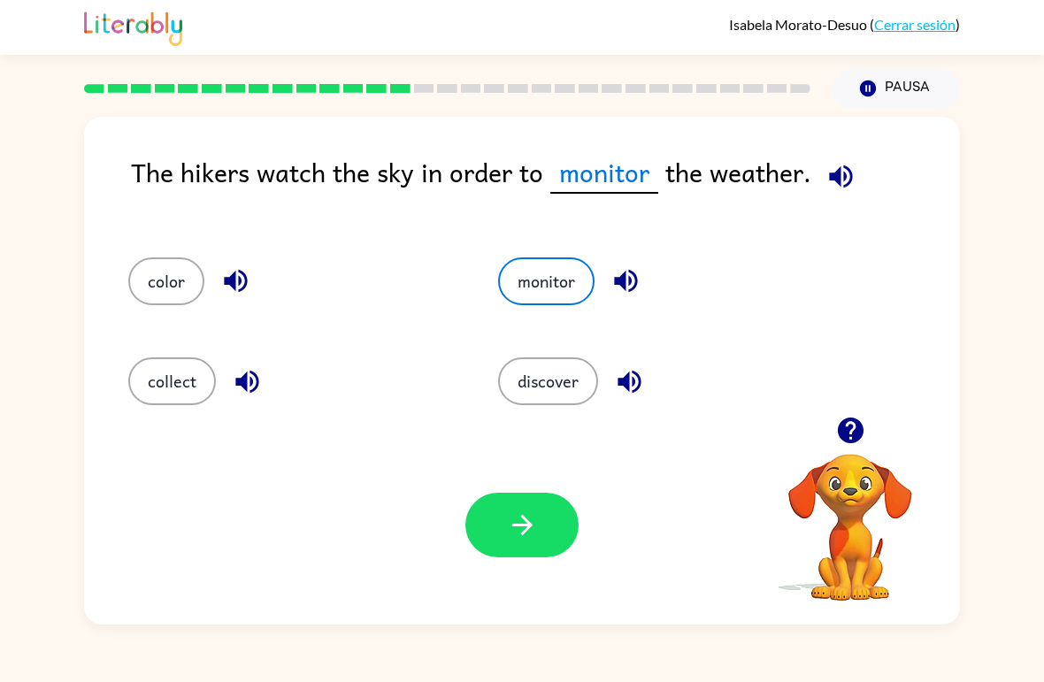
click at [508, 542] on button "button" at bounding box center [521, 525] width 113 height 65
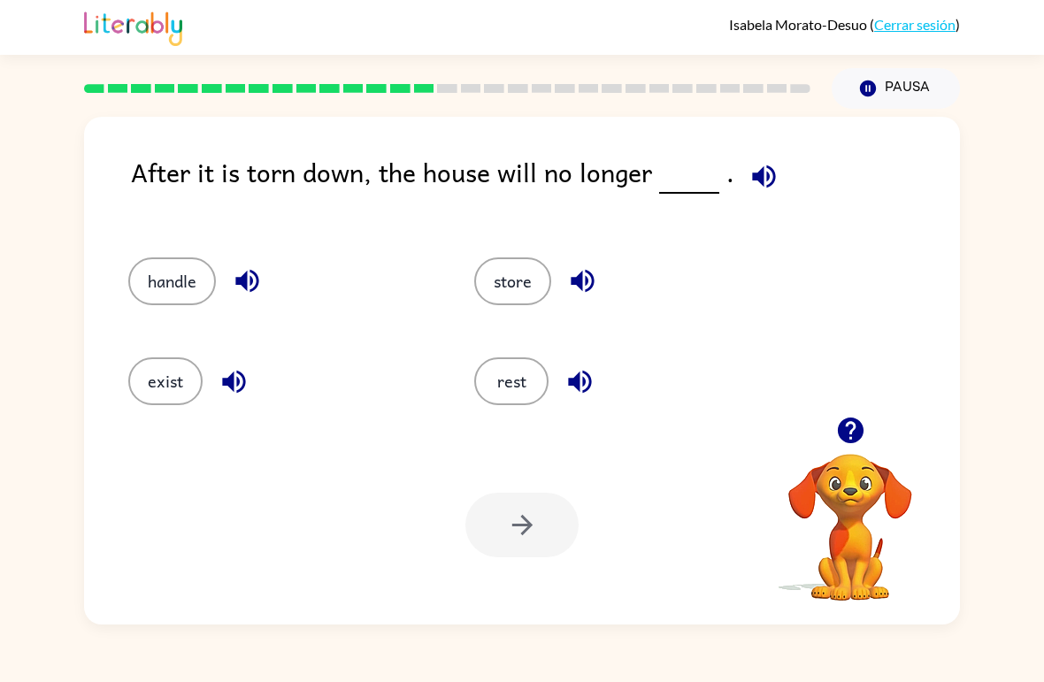
click at [154, 405] on button "exist" at bounding box center [165, 381] width 74 height 48
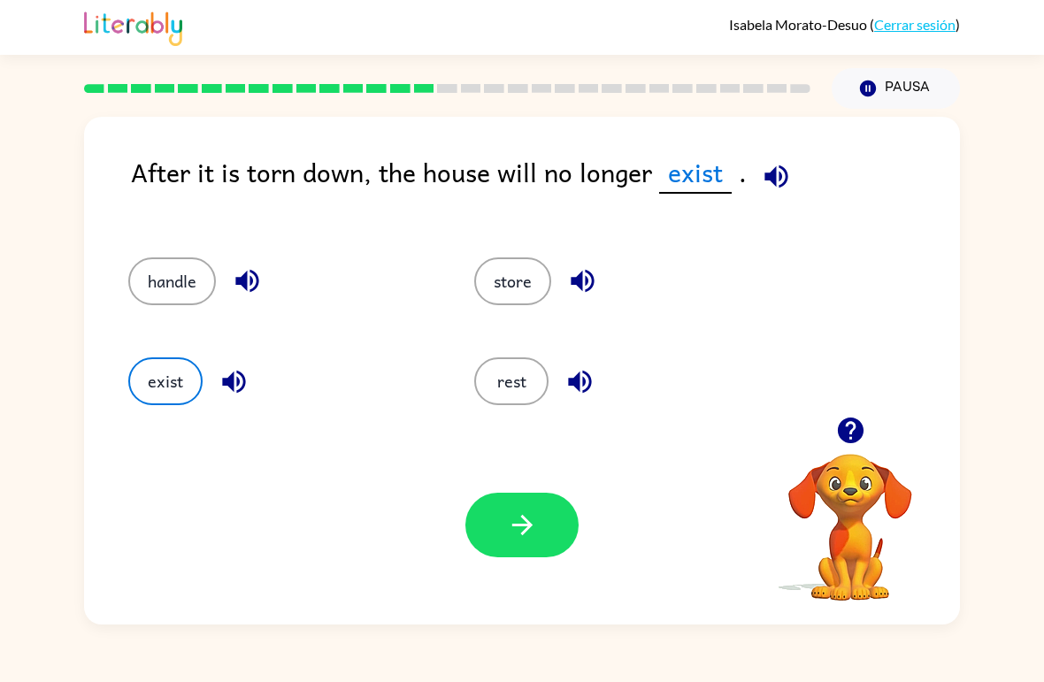
click at [560, 547] on button "button" at bounding box center [521, 525] width 113 height 65
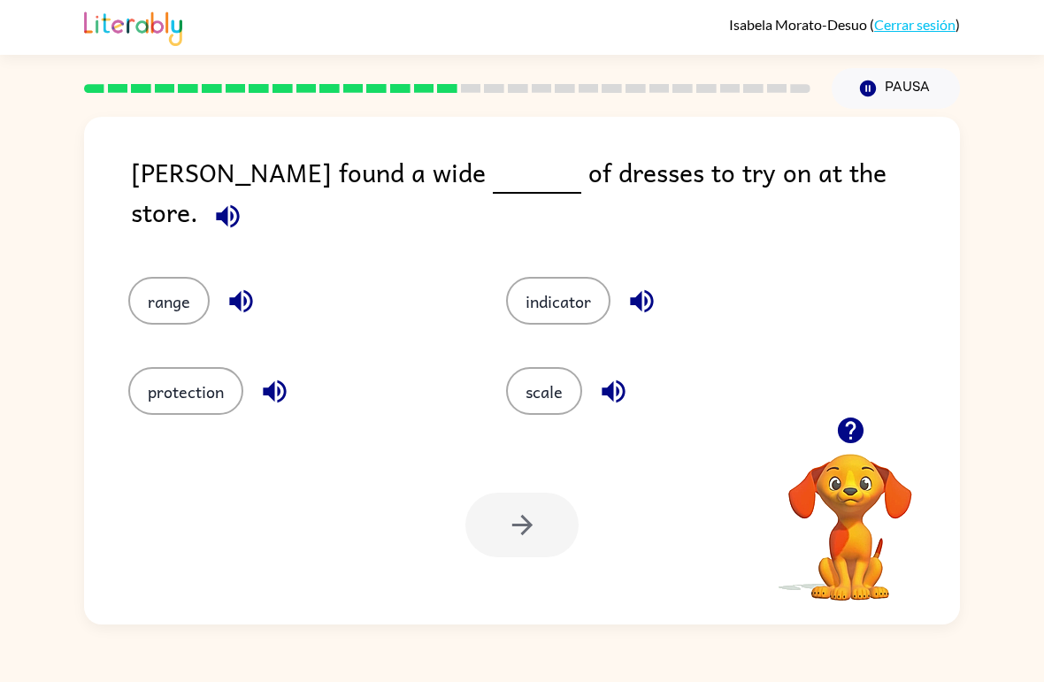
click at [509, 549] on div at bounding box center [521, 525] width 113 height 65
click at [603, 297] on button "indicator" at bounding box center [558, 301] width 104 height 48
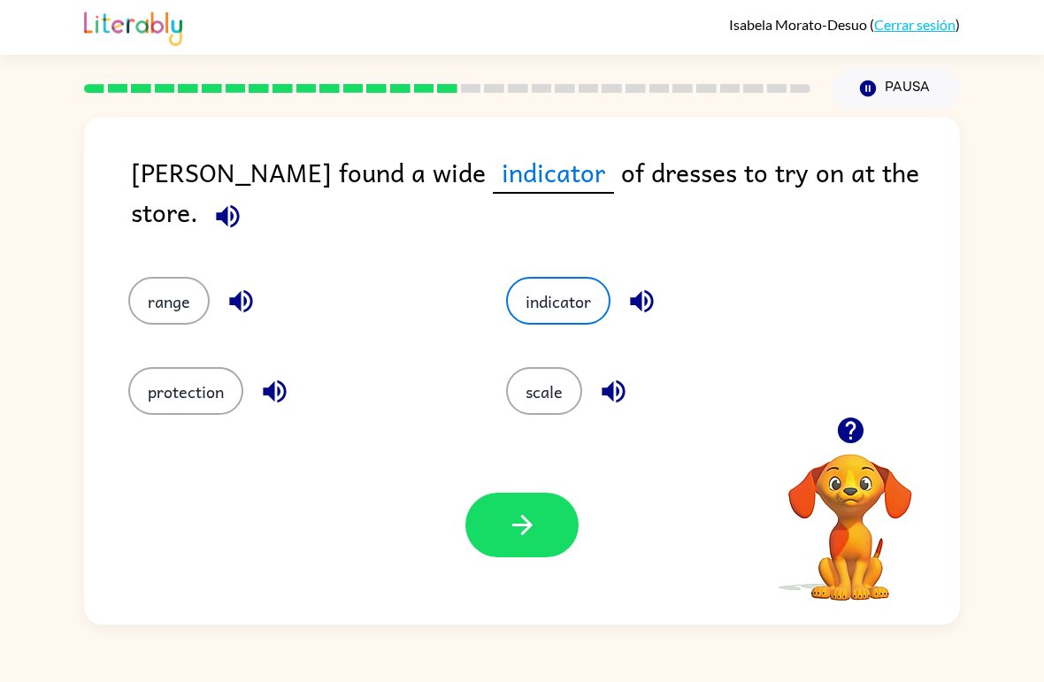
click at [527, 512] on icon "button" at bounding box center [522, 524] width 31 height 31
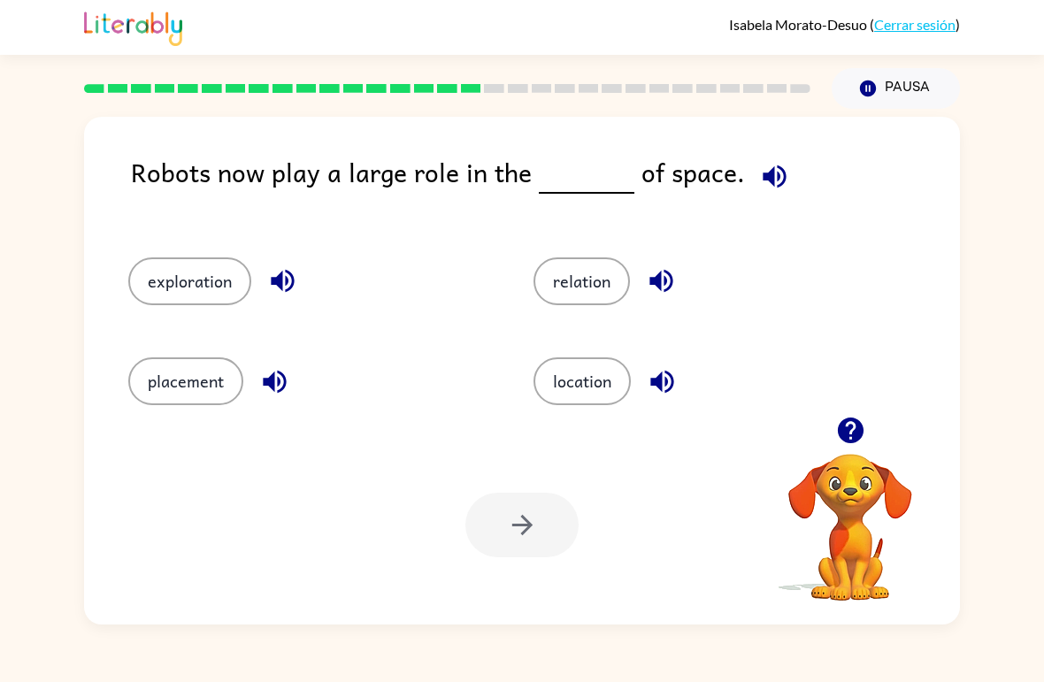
click at [626, 287] on button "relation" at bounding box center [581, 281] width 96 height 48
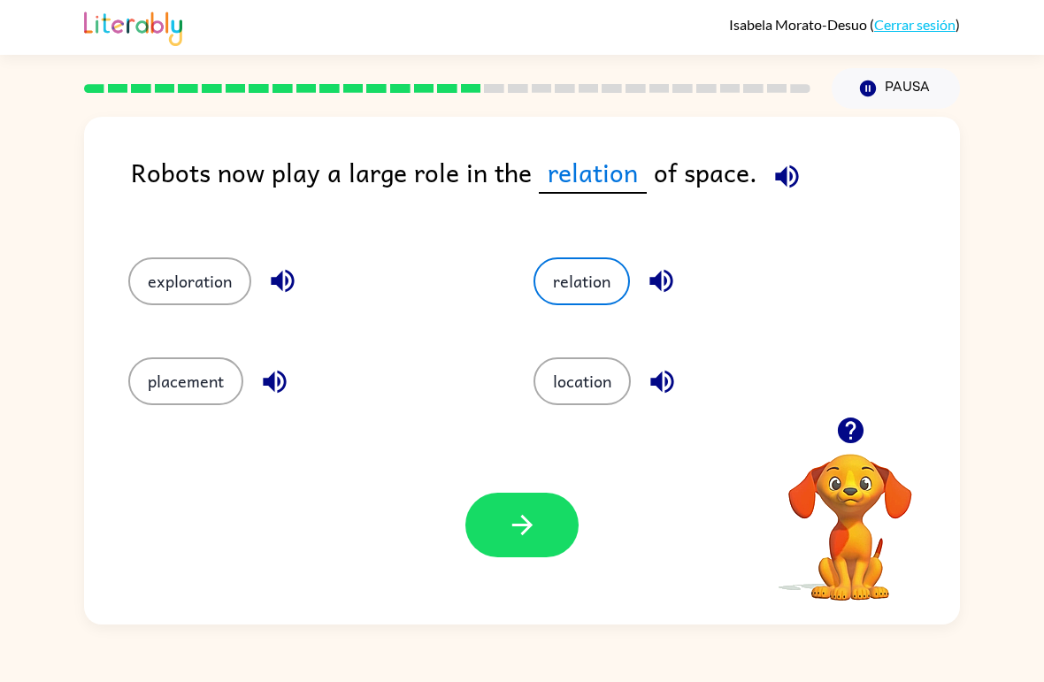
click at [547, 540] on button "button" at bounding box center [521, 525] width 113 height 65
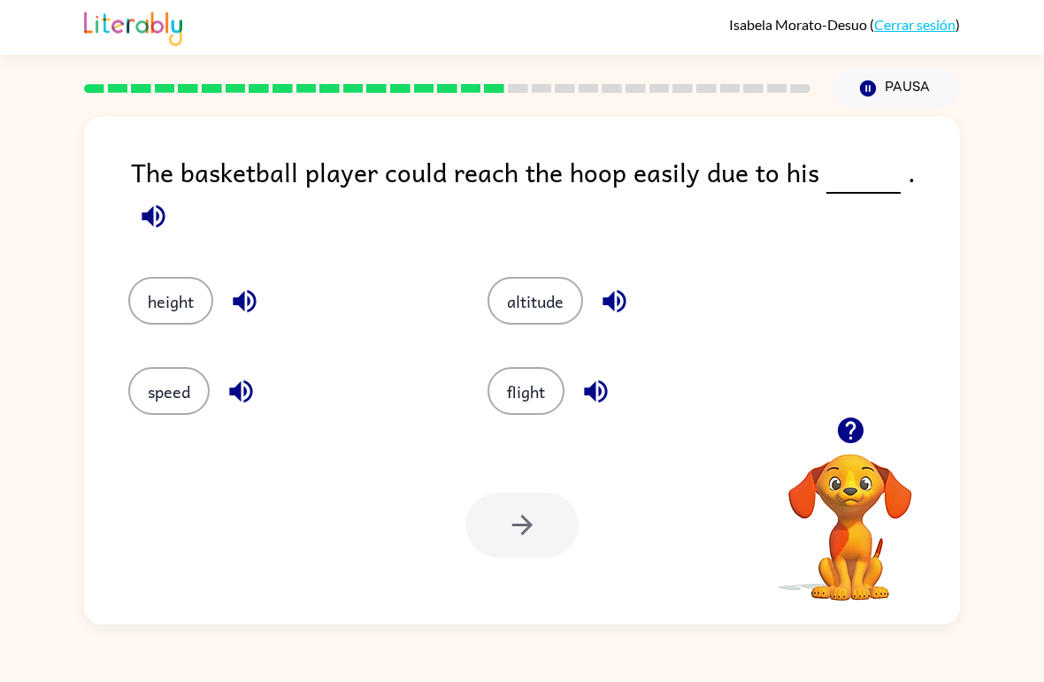
click at [172, 277] on button "height" at bounding box center [170, 301] width 85 height 48
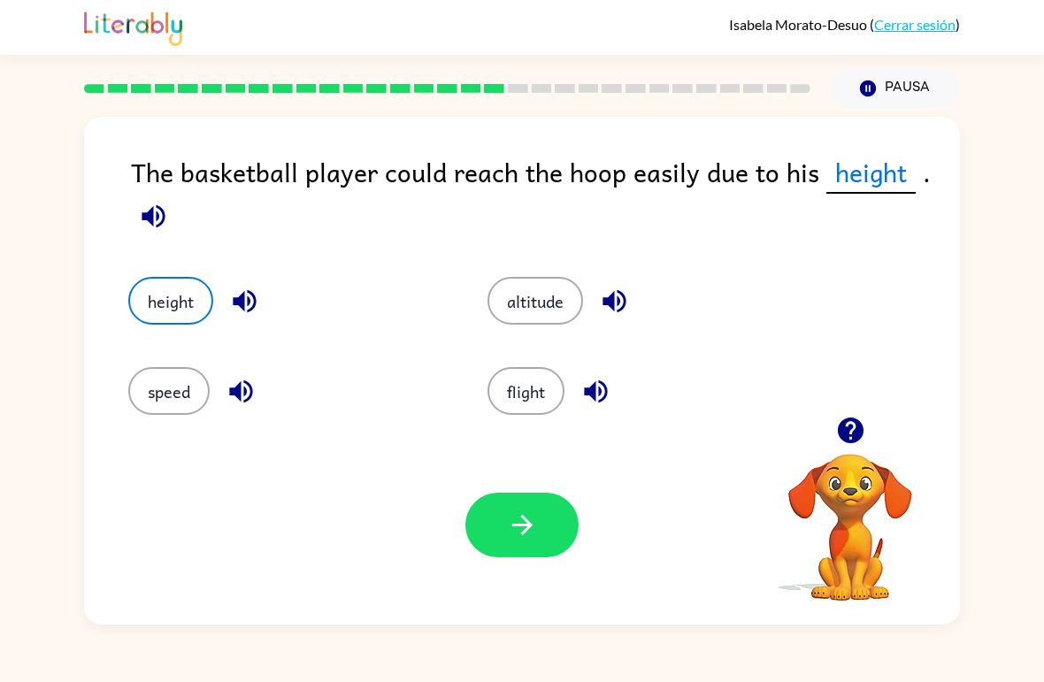
click at [524, 557] on button "button" at bounding box center [521, 525] width 113 height 65
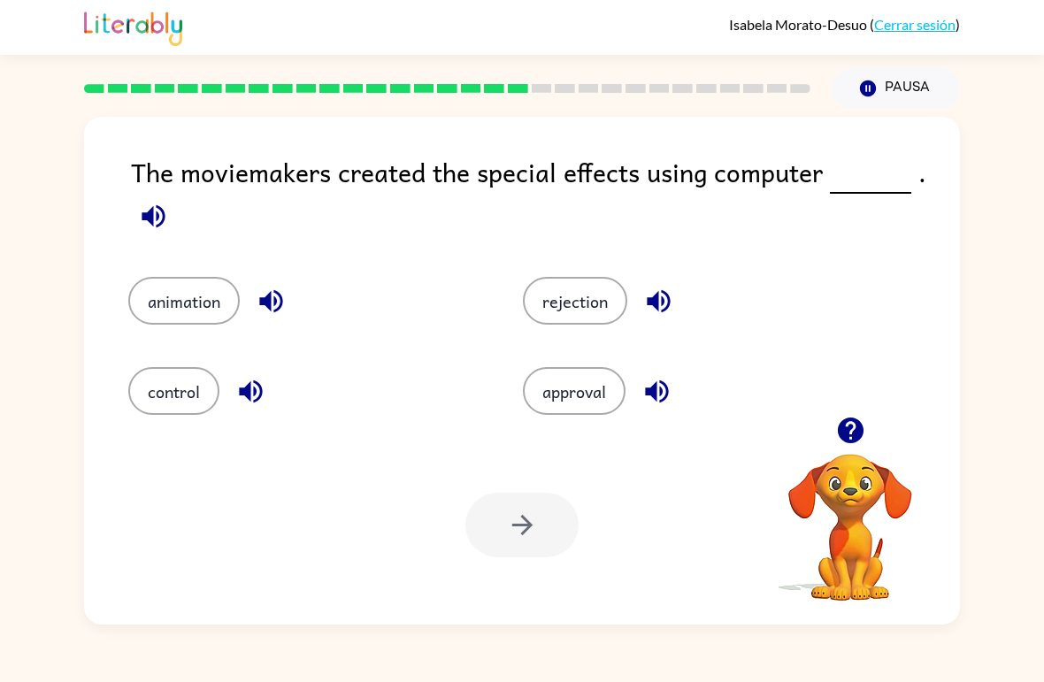
click at [148, 364] on div "control" at bounding box center [292, 378] width 394 height 90
click at [168, 390] on button "control" at bounding box center [173, 391] width 91 height 48
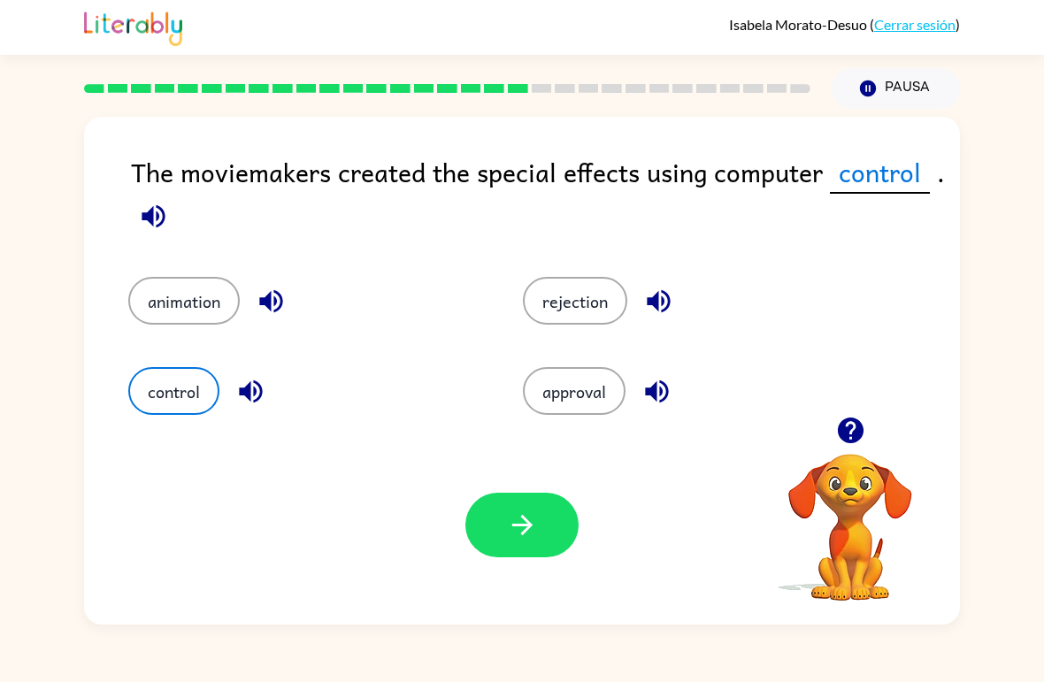
click at [488, 520] on button "button" at bounding box center [521, 525] width 113 height 65
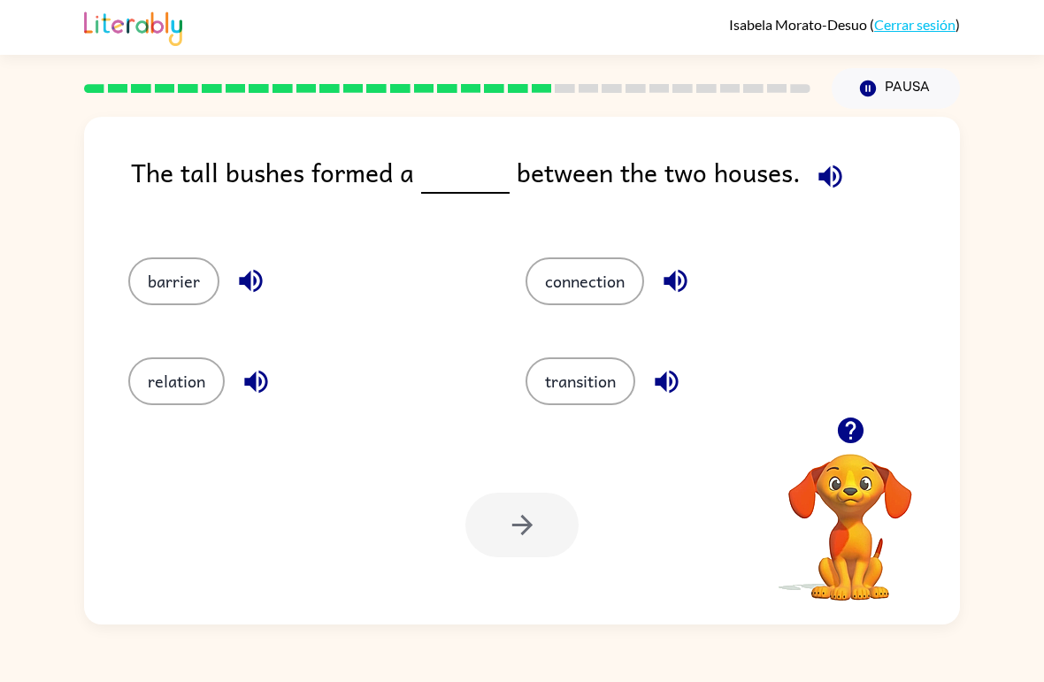
click at [585, 304] on button "connection" at bounding box center [584, 281] width 119 height 48
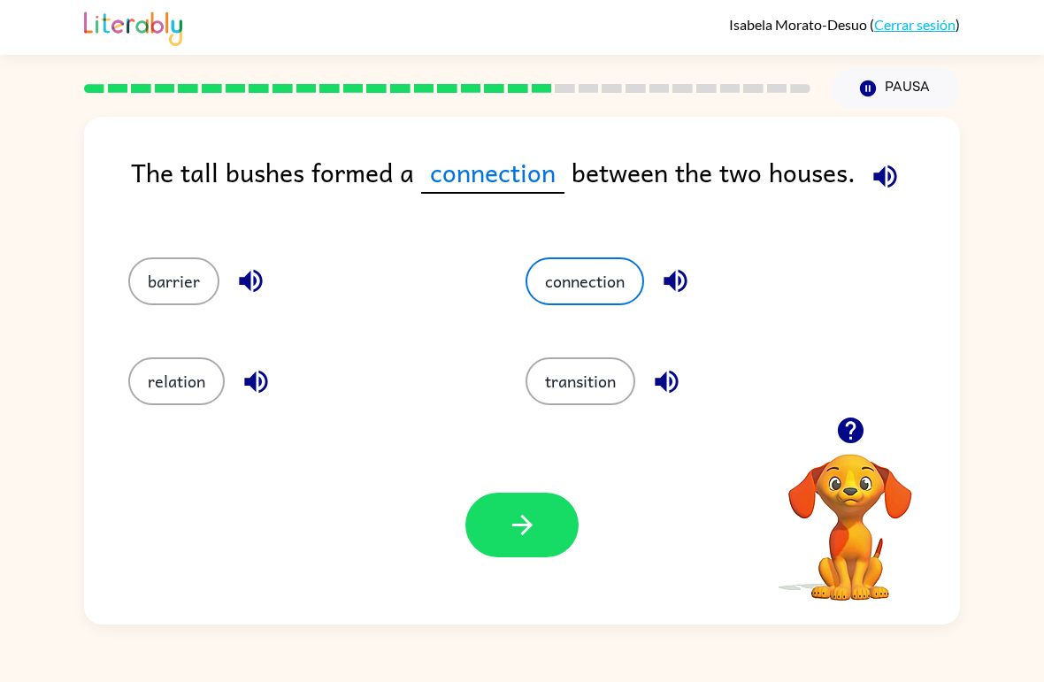
click at [528, 509] on button "button" at bounding box center [521, 525] width 113 height 65
click at [106, 640] on div "[PERSON_NAME] ( Cerrar sesión ) Pausa Pausa The tall bushes formed a connection…" at bounding box center [522, 341] width 1044 height 682
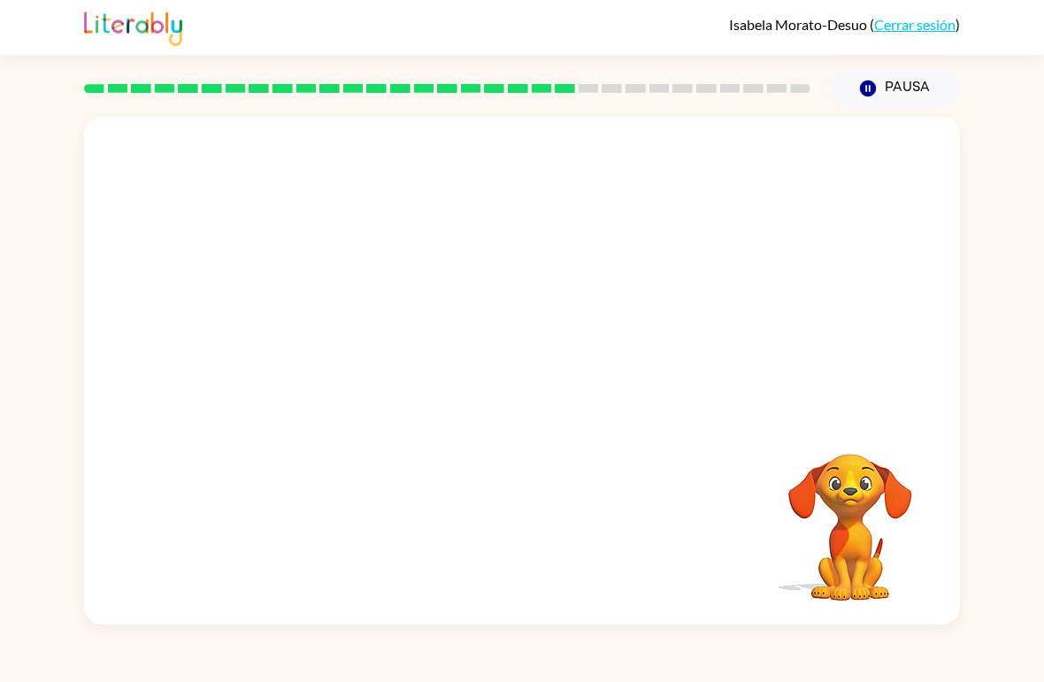
click at [350, 358] on video "Tu navegador debe admitir la reproducción de archivos .mp4 para usar Literably.…" at bounding box center [522, 267] width 876 height 300
click at [327, 358] on video "Tu navegador debe admitir la reproducción de archivos .mp4 para usar Literably.…" at bounding box center [522, 267] width 876 height 300
click at [336, 371] on video "Tu navegador debe admitir la reproducción de archivos .mp4 para usar Literably.…" at bounding box center [522, 267] width 876 height 300
click at [329, 393] on video "Tu navegador debe admitir la reproducción de archivos .mp4 para usar Literably.…" at bounding box center [522, 267] width 876 height 300
click at [497, 393] on button "button" at bounding box center [521, 380] width 113 height 65
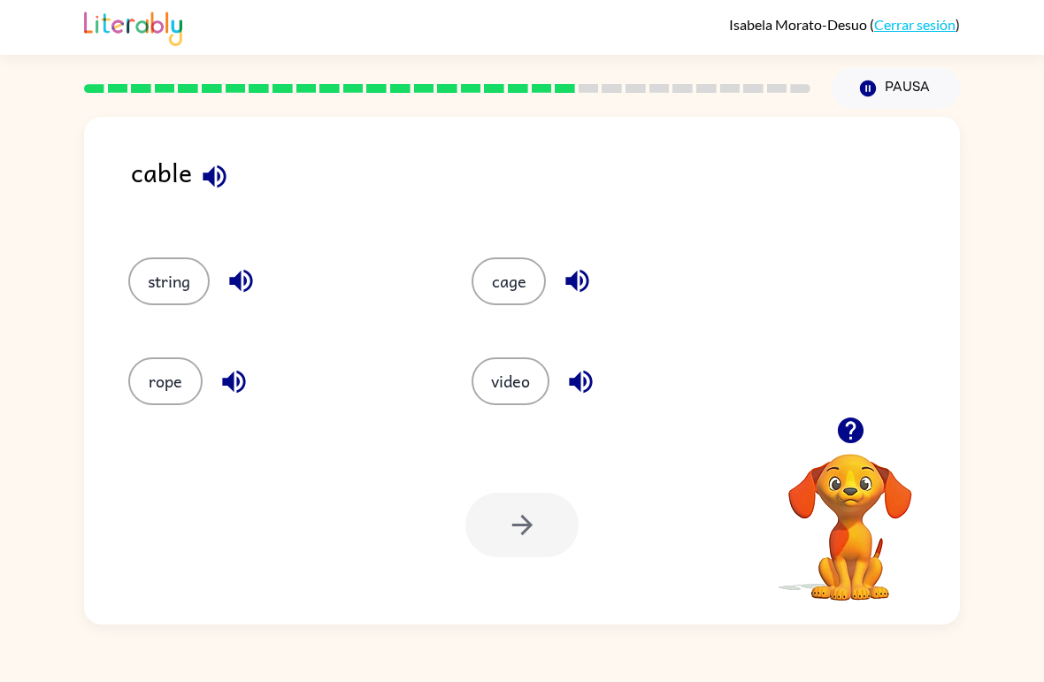
click at [540, 296] on button "cage" at bounding box center [508, 281] width 74 height 48
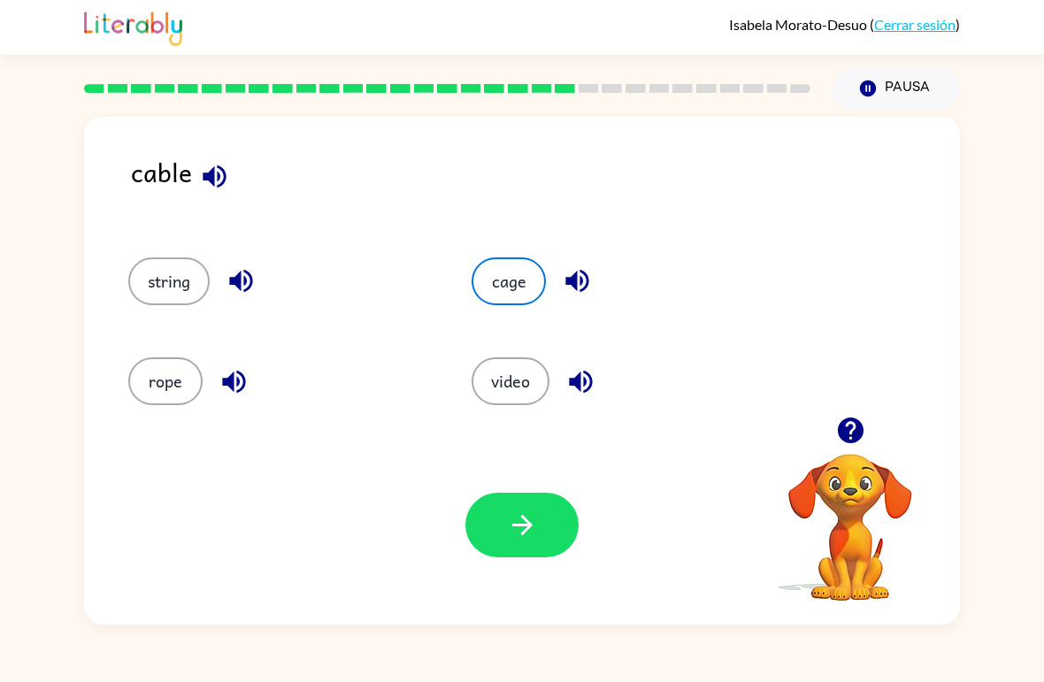
click at [166, 286] on button "string" at bounding box center [168, 281] width 81 height 48
click at [491, 535] on button "button" at bounding box center [521, 525] width 113 height 65
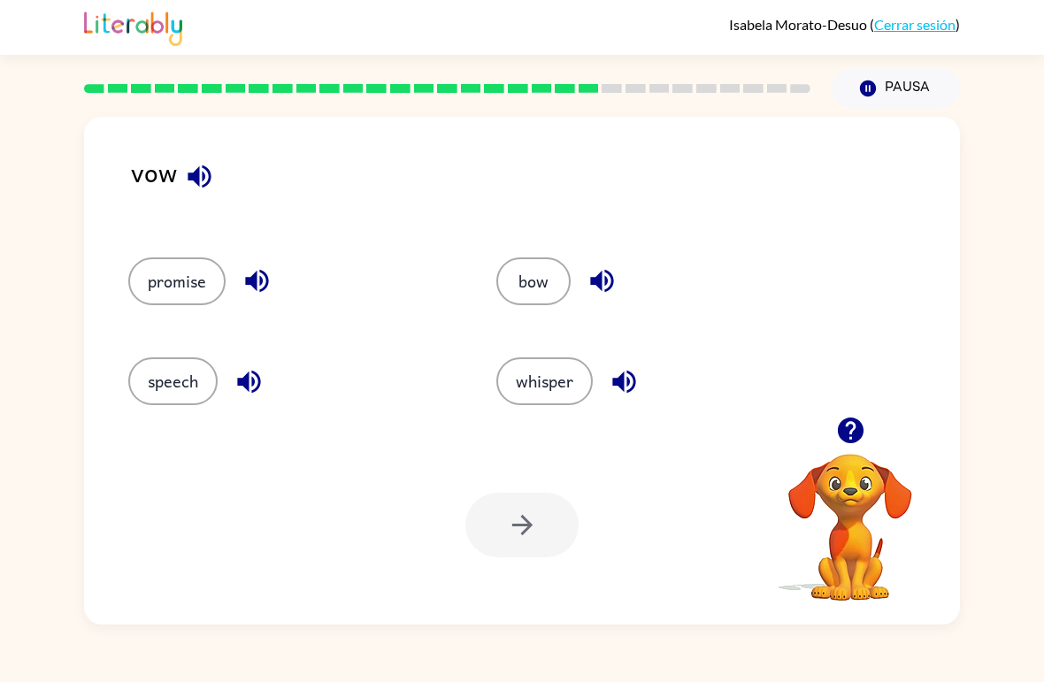
click at [534, 392] on button "whisper" at bounding box center [544, 381] width 96 height 48
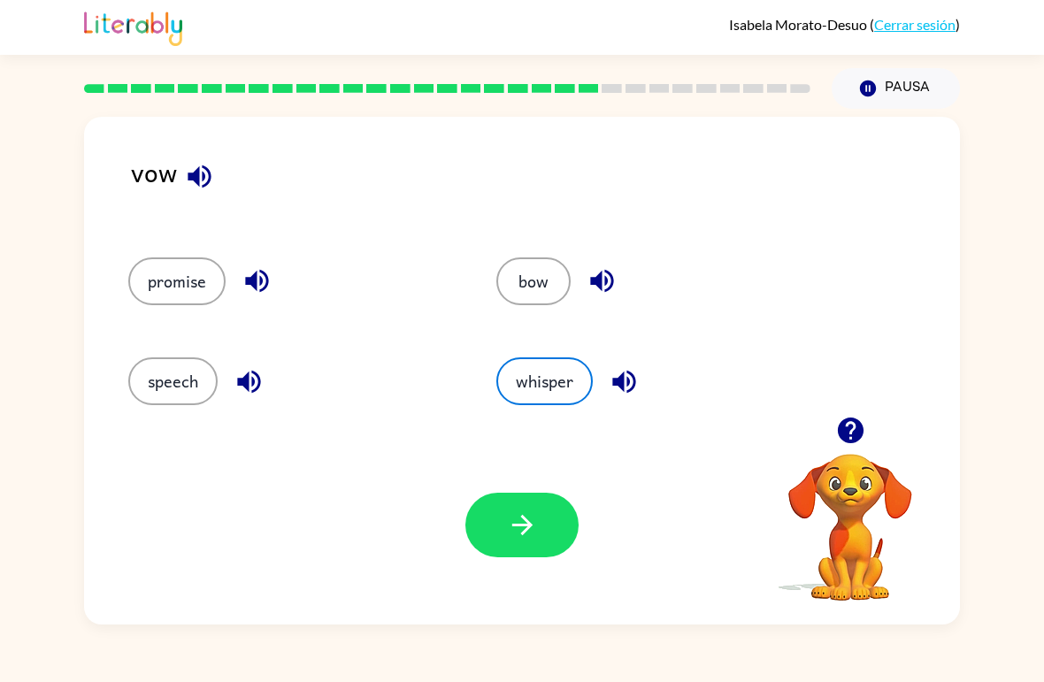
click at [510, 526] on icon "button" at bounding box center [522, 524] width 31 height 31
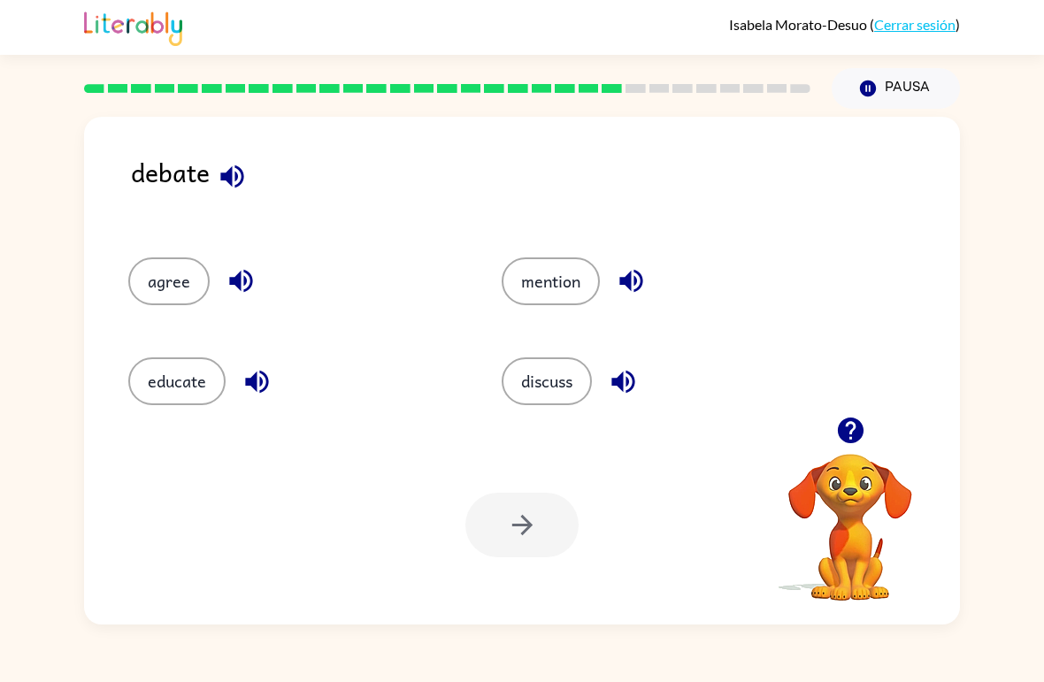
click at [540, 383] on button "discuss" at bounding box center [546, 381] width 90 height 48
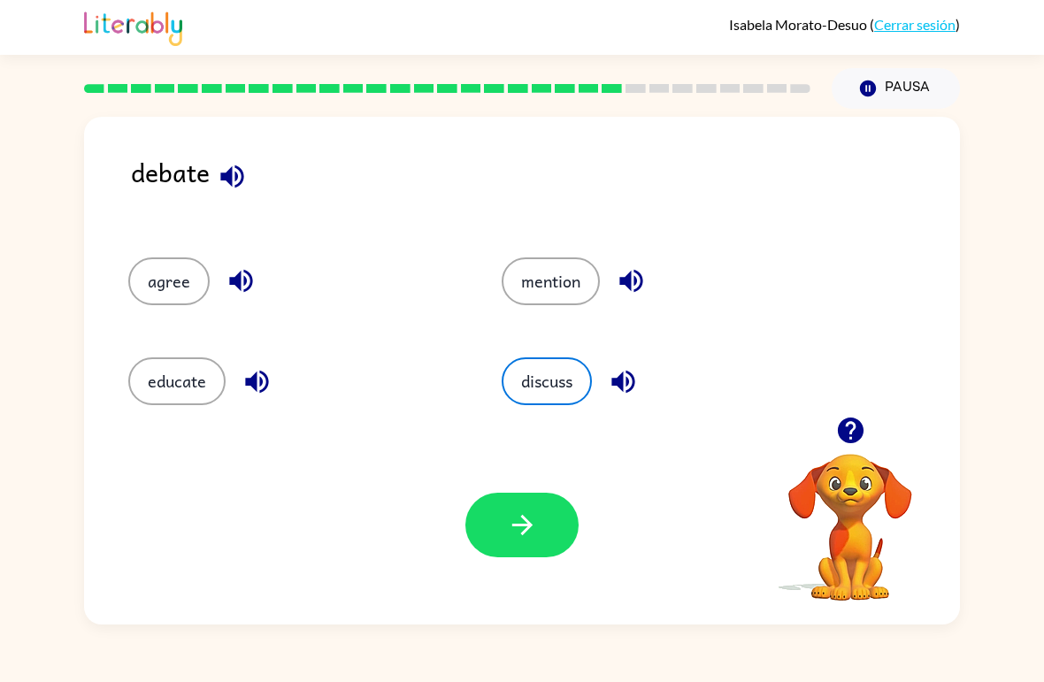
click at [501, 518] on button "button" at bounding box center [521, 525] width 113 height 65
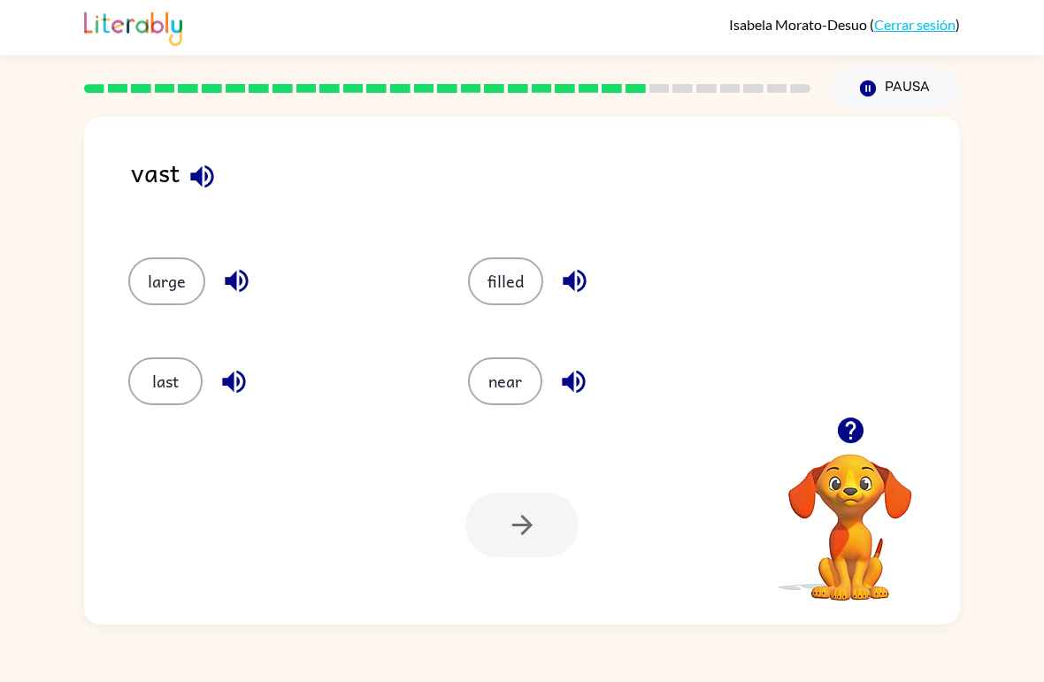
click at [156, 394] on button "last" at bounding box center [165, 381] width 74 height 48
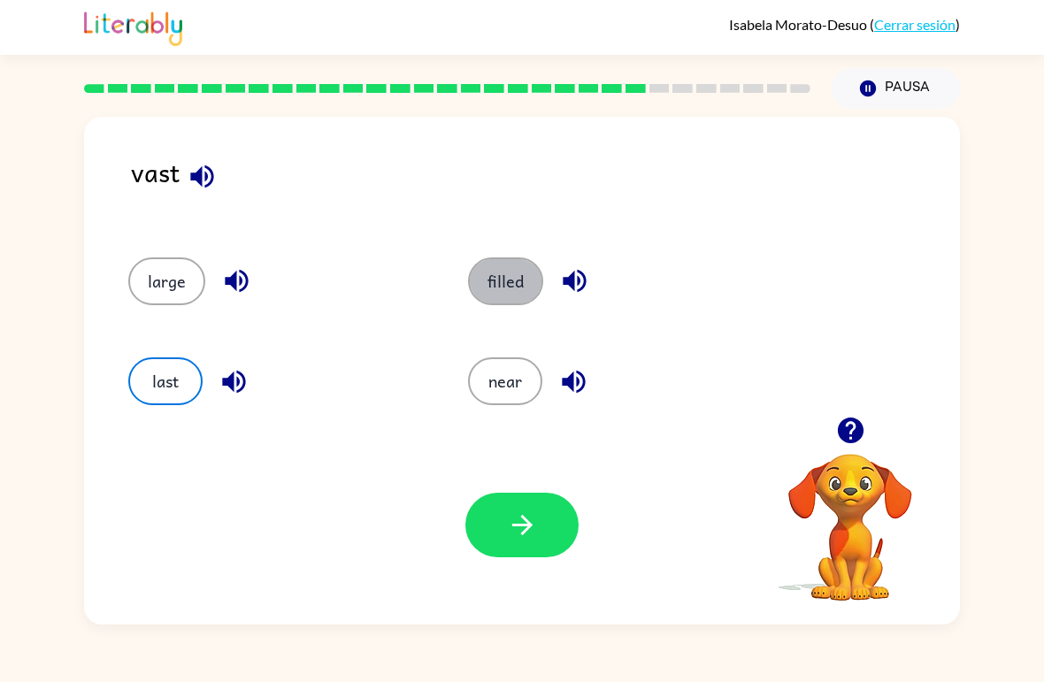
click at [509, 303] on button "filled" at bounding box center [505, 281] width 75 height 48
click at [169, 385] on button "last" at bounding box center [165, 381] width 74 height 48
click at [564, 568] on div "Tu navegador debe admitir la reproducción de archivos .mp4 para usar Literably.…" at bounding box center [522, 524] width 876 height 199
click at [487, 517] on button "button" at bounding box center [521, 525] width 113 height 65
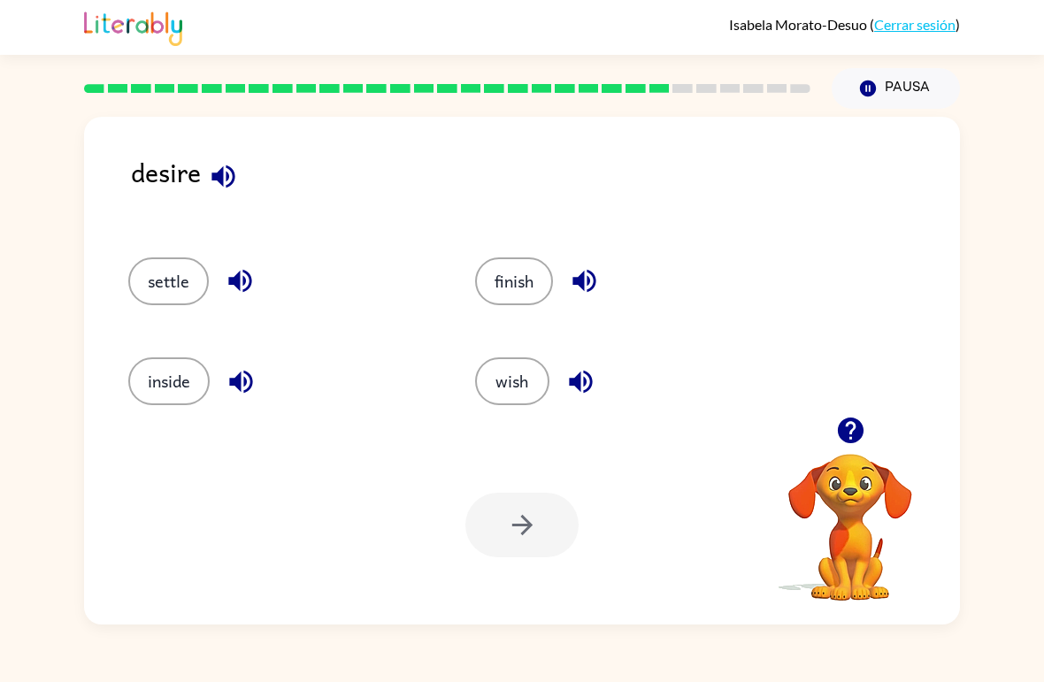
click at [501, 276] on button "finish" at bounding box center [514, 281] width 78 height 48
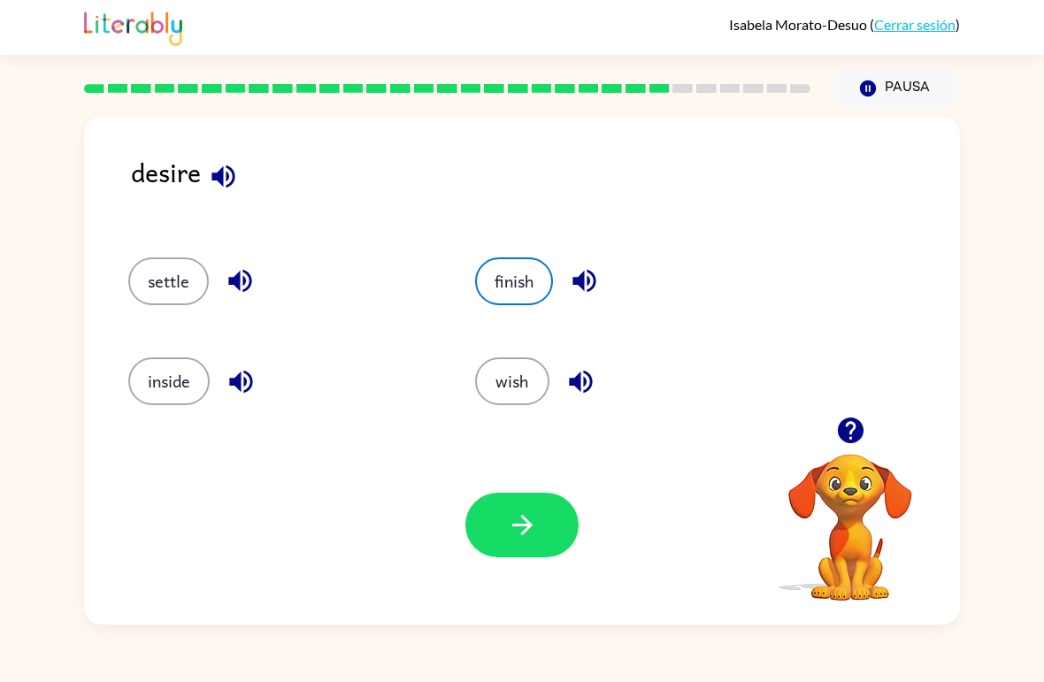
click at [502, 546] on button "button" at bounding box center [521, 525] width 113 height 65
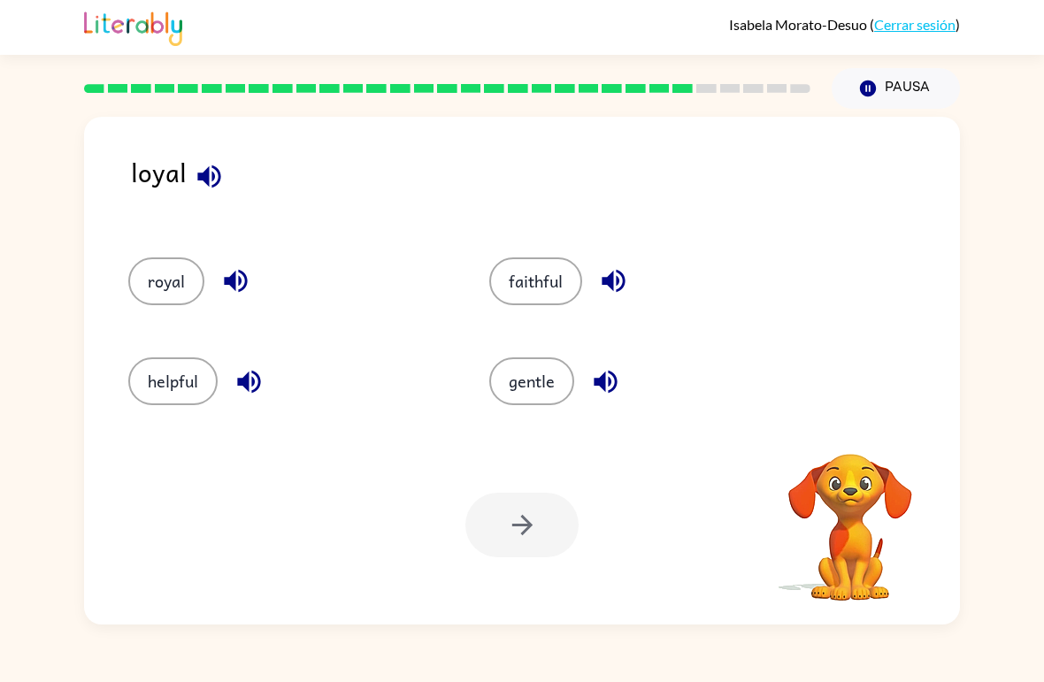
click at [99, 283] on div "royal" at bounding box center [275, 274] width 361 height 100
click at [98, 282] on div "royal" at bounding box center [275, 274] width 361 height 100
click at [175, 293] on button "royal" at bounding box center [166, 281] width 76 height 48
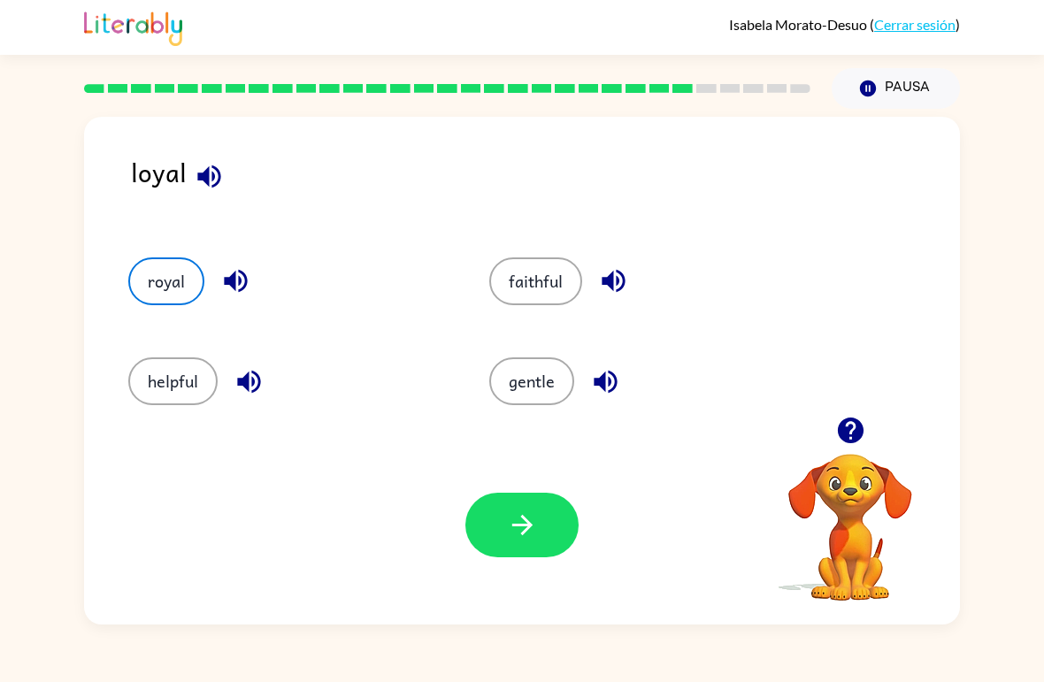
click at [543, 522] on button "button" at bounding box center [521, 525] width 113 height 65
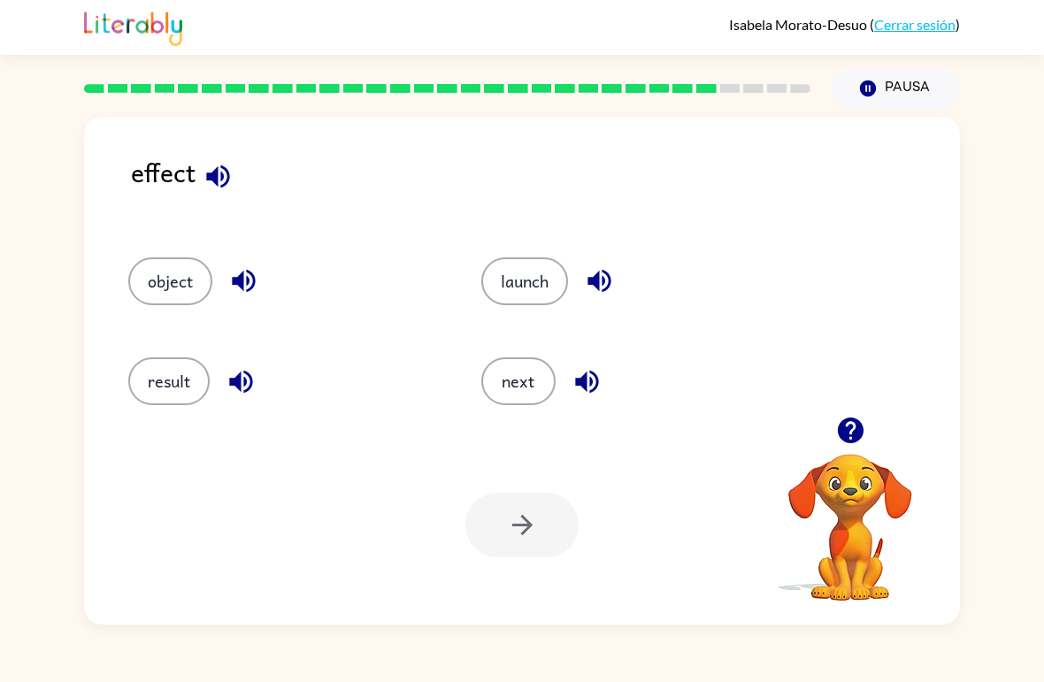
click at [154, 402] on button "result" at bounding box center [168, 381] width 81 height 48
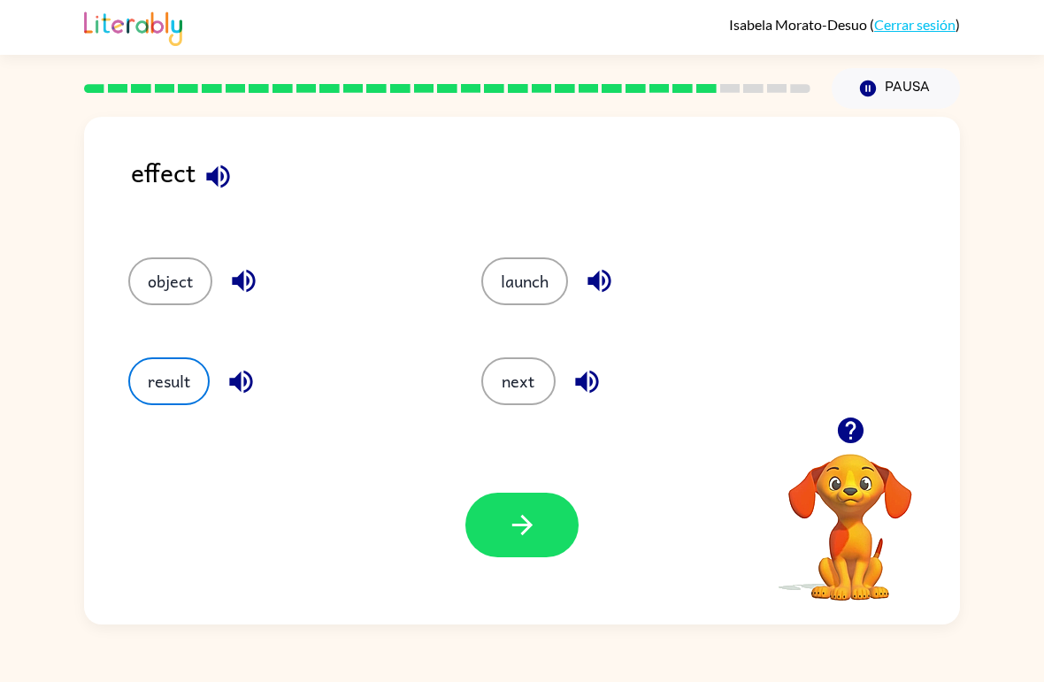
click at [539, 540] on button "button" at bounding box center [521, 525] width 113 height 65
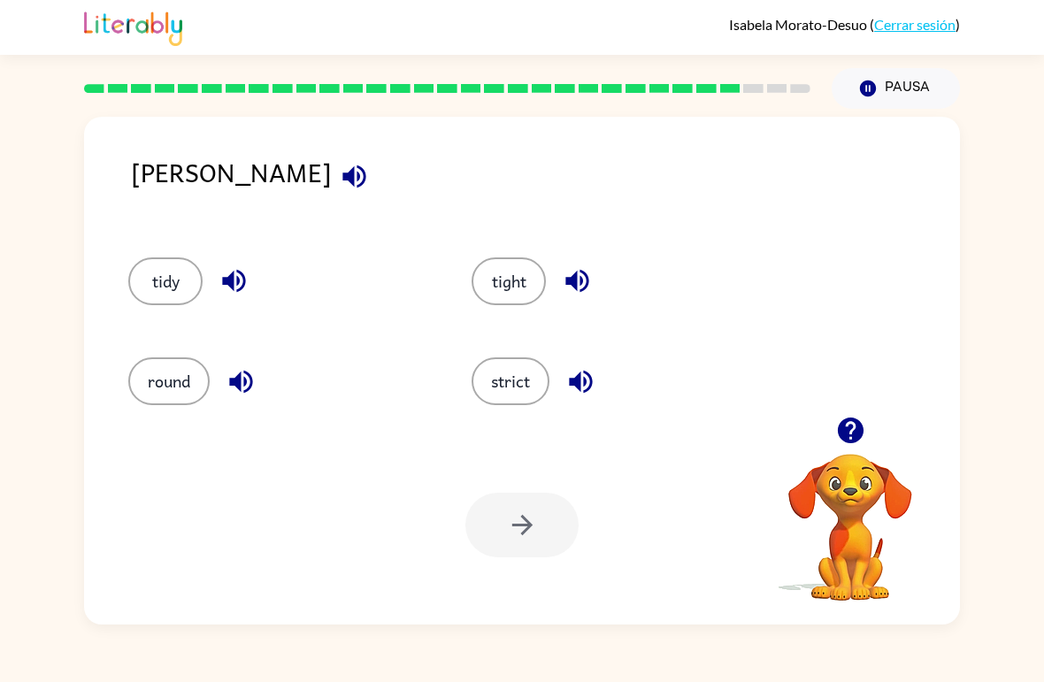
click at [532, 402] on button "strict" at bounding box center [510, 381] width 78 height 48
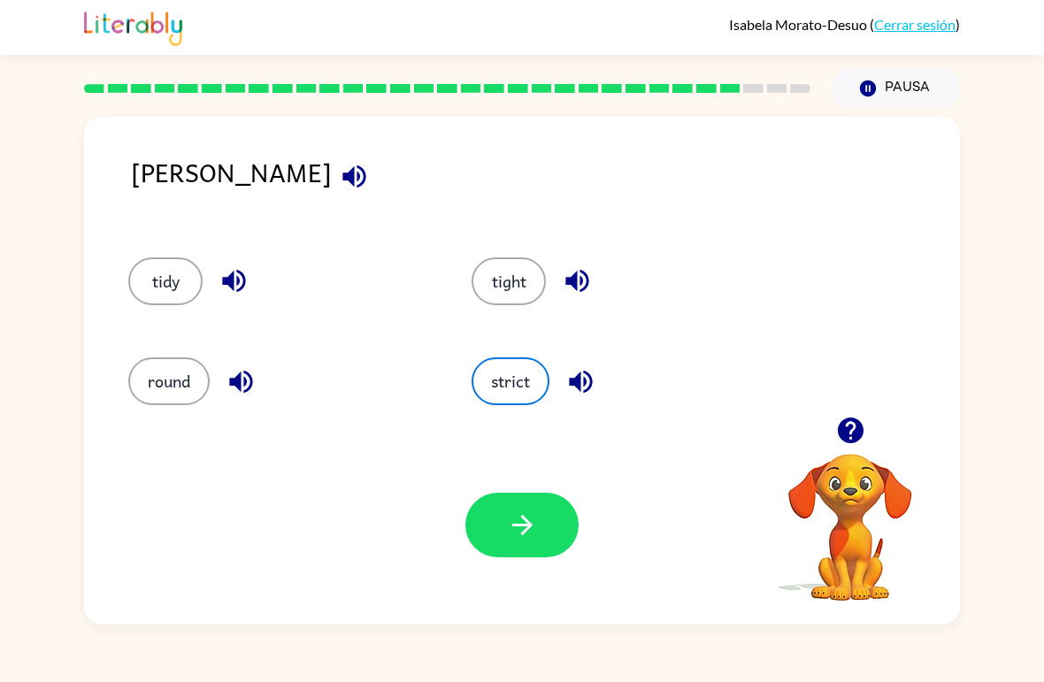
click at [530, 547] on button "button" at bounding box center [521, 525] width 113 height 65
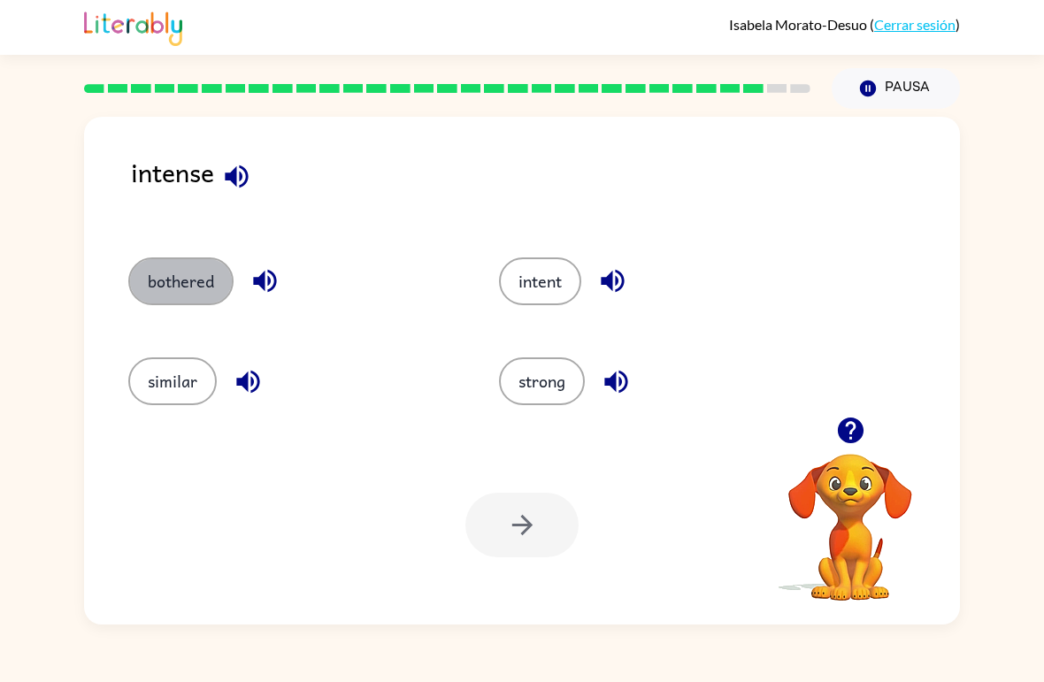
click at [181, 283] on button "bothered" at bounding box center [180, 281] width 105 height 48
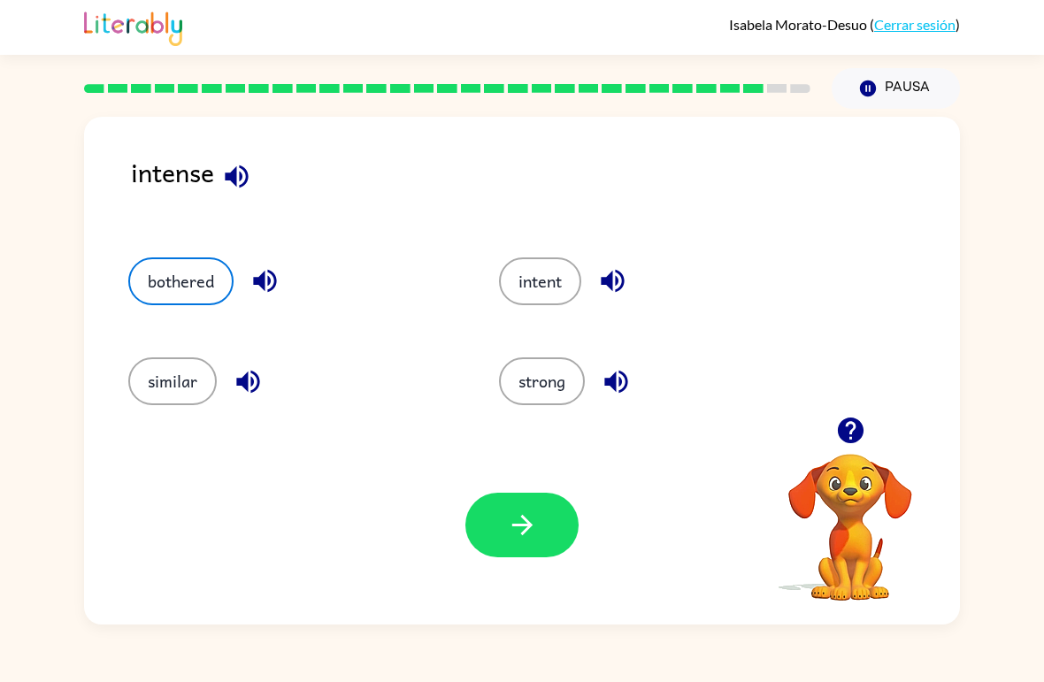
click at [554, 364] on button "strong" at bounding box center [542, 381] width 86 height 48
click at [554, 305] on button "intent" at bounding box center [540, 281] width 82 height 48
click at [529, 539] on icon "button" at bounding box center [522, 524] width 31 height 31
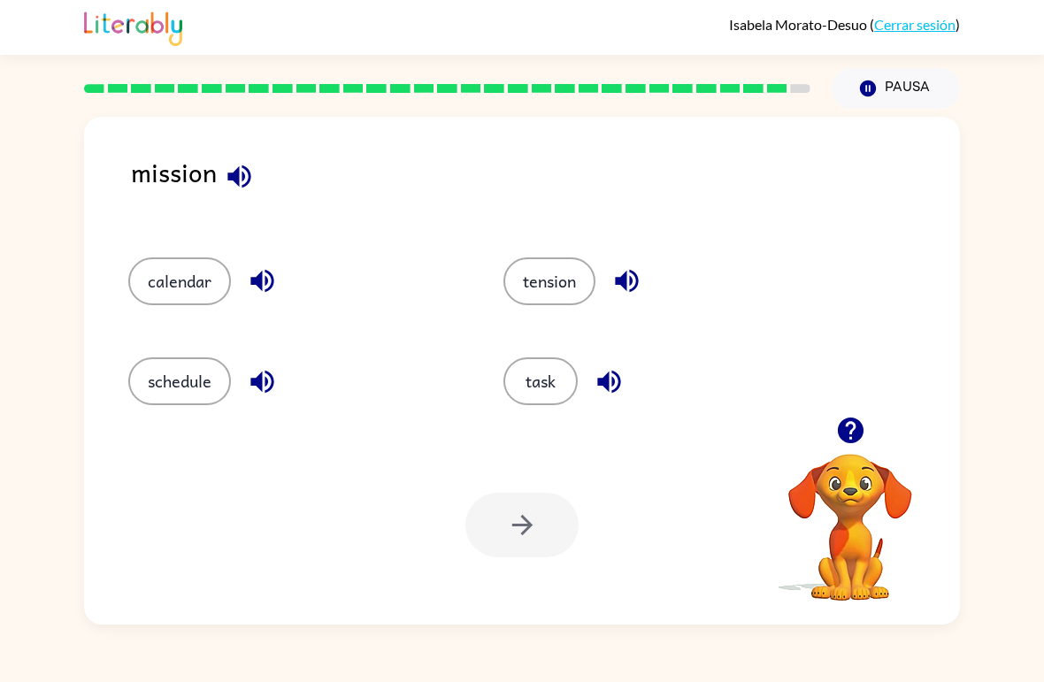
click at [533, 264] on button "tension" at bounding box center [549, 281] width 92 height 48
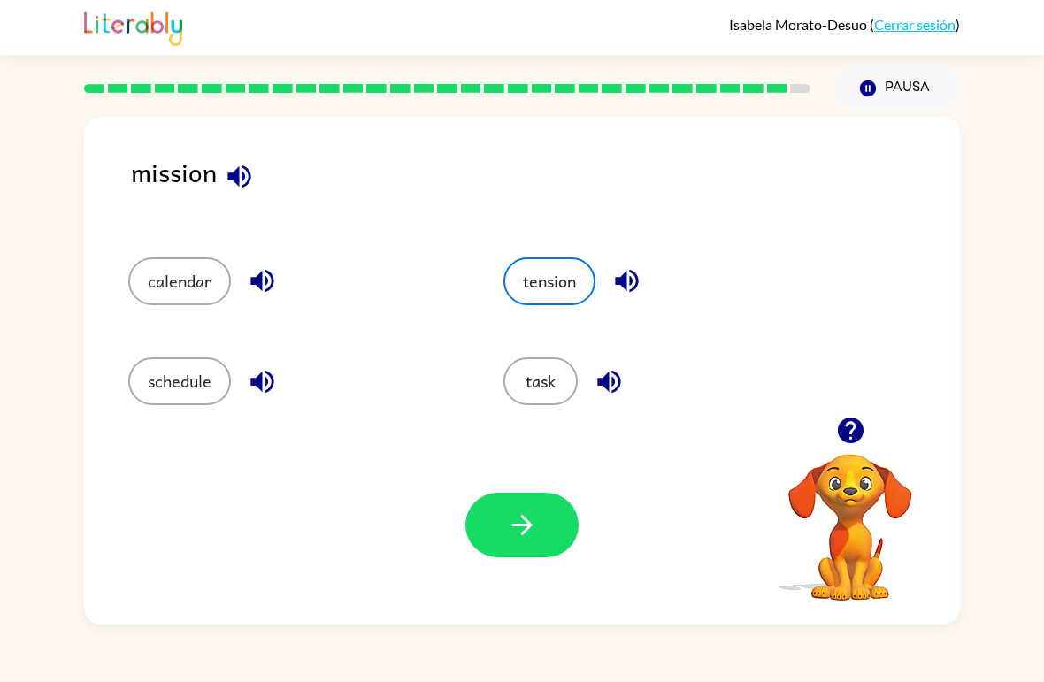
click at [526, 519] on icon "button" at bounding box center [522, 524] width 31 height 31
